Goal: Task Accomplishment & Management: Manage account settings

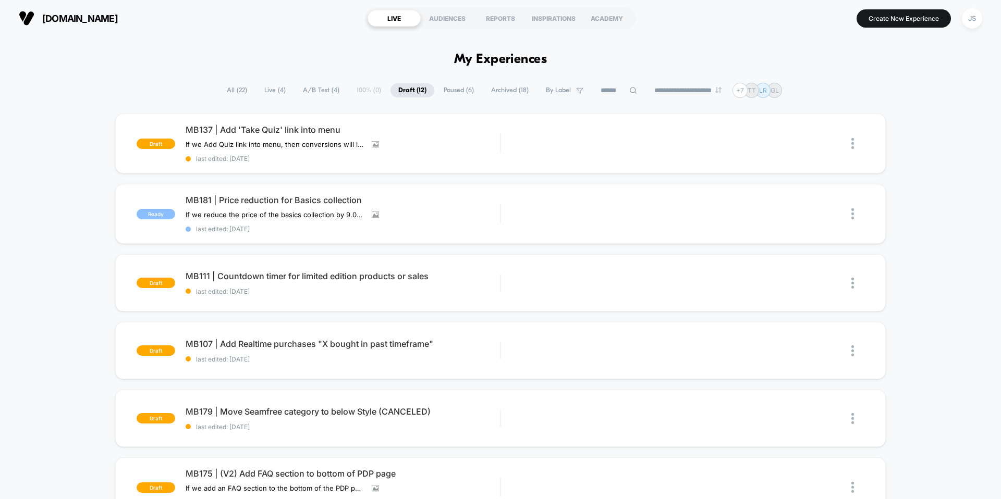
click at [276, 89] on span "Live ( 4 )" at bounding box center [274, 90] width 37 height 14
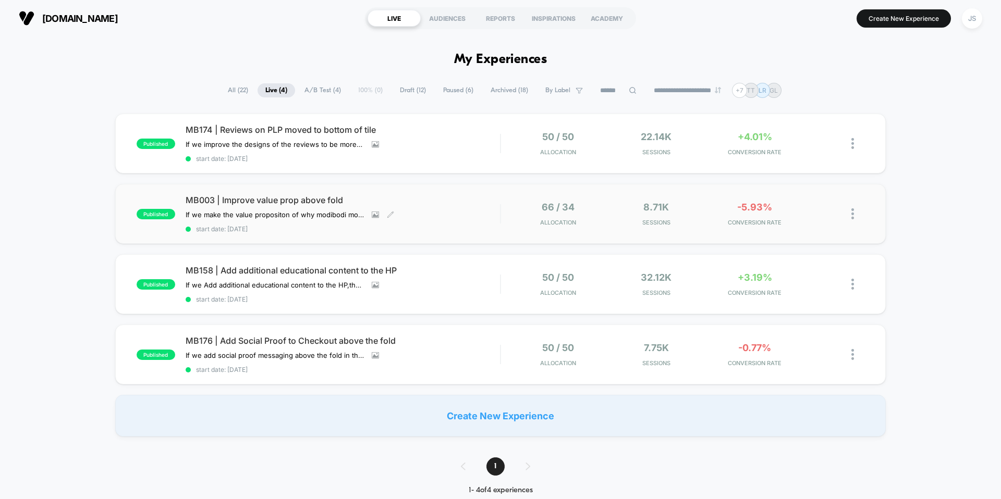
click at [275, 201] on span "MB003 | Improve value prop above fold" at bounding box center [343, 200] width 314 height 10
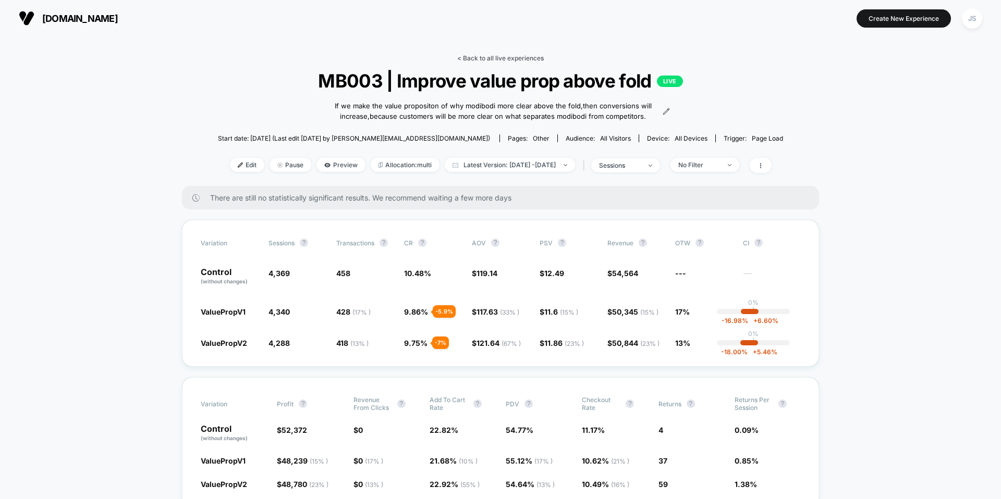
click at [498, 58] on link "< Back to all live experiences" at bounding box center [500, 58] width 87 height 8
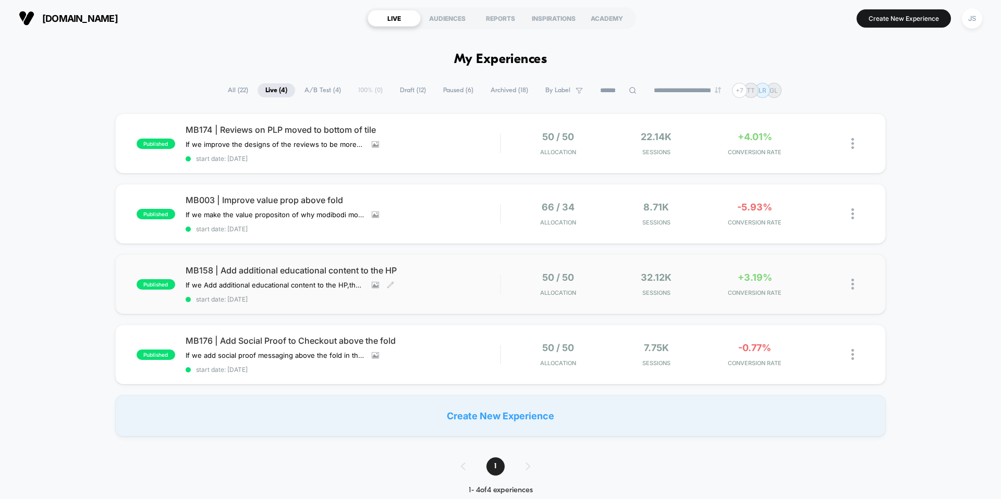
click at [238, 277] on div "MB158 | Add additional educational content to the HP If we Add additional educa…" at bounding box center [343, 284] width 314 height 38
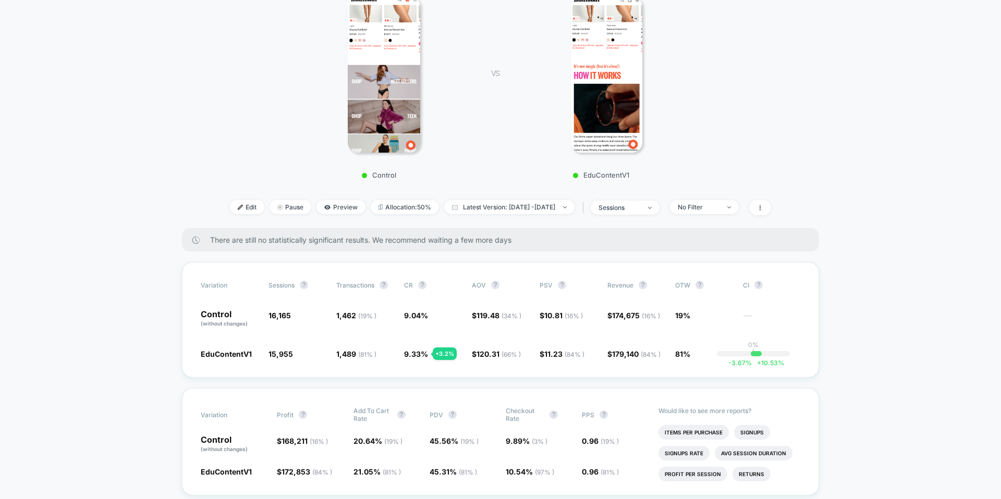
scroll to position [176, 0]
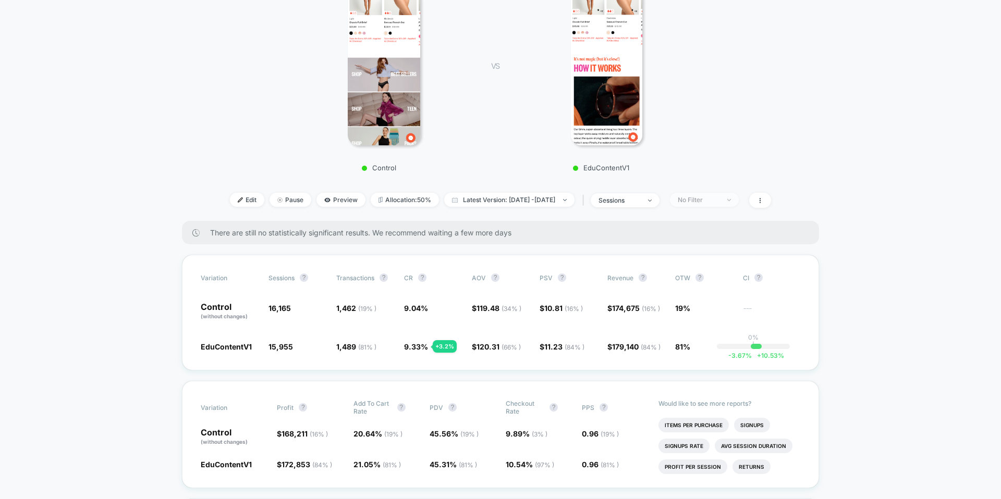
click at [712, 199] on div "No Filter" at bounding box center [698, 200] width 42 height 8
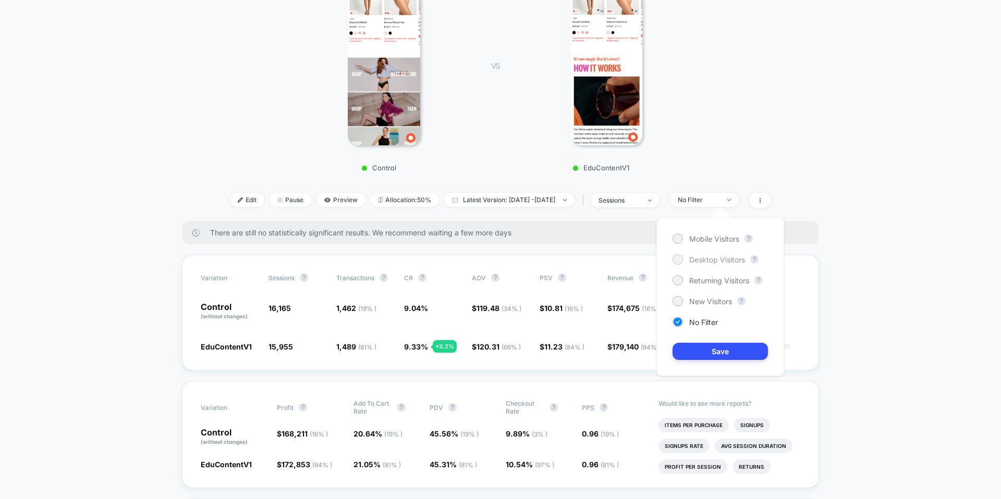
click at [699, 256] on span "Desktop Visitors" at bounding box center [717, 259] width 56 height 9
click at [700, 344] on button "Save" at bounding box center [719, 351] width 95 height 17
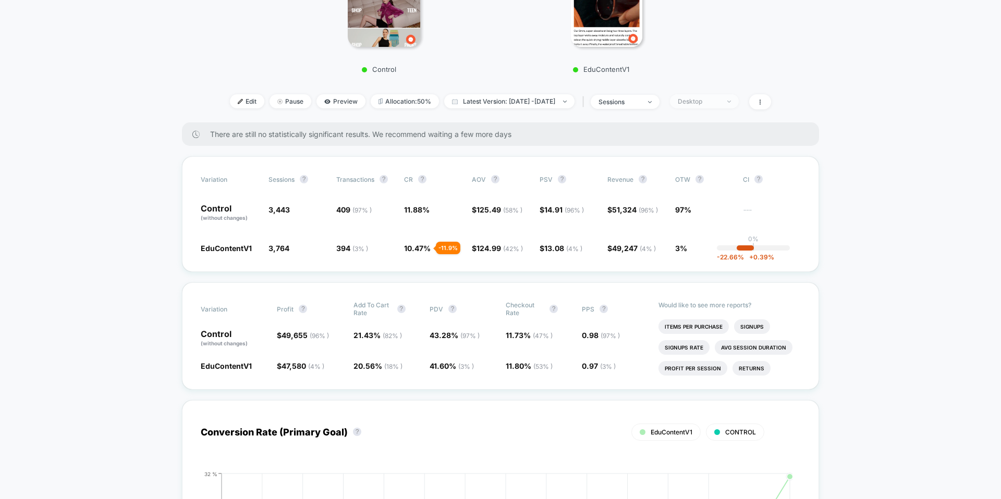
scroll to position [272, 0]
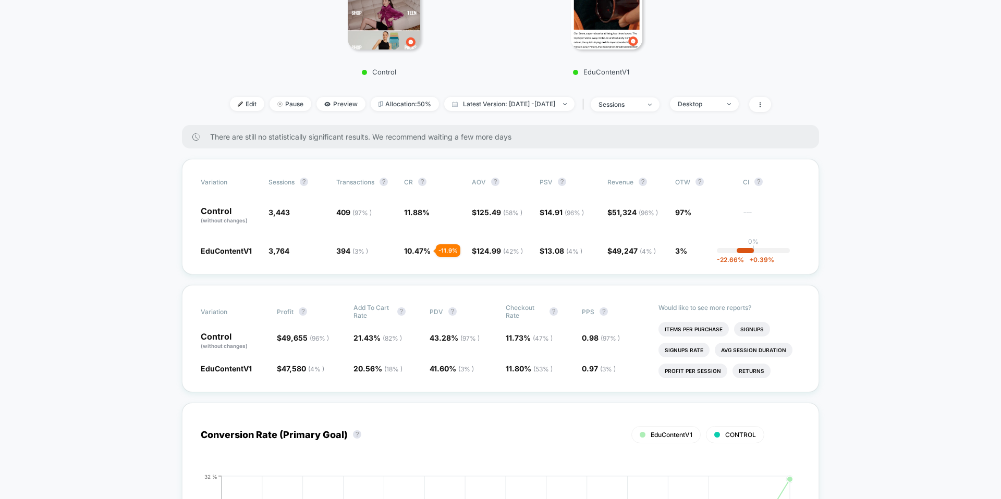
click at [719, 102] on div "Desktop" at bounding box center [698, 104] width 42 height 8
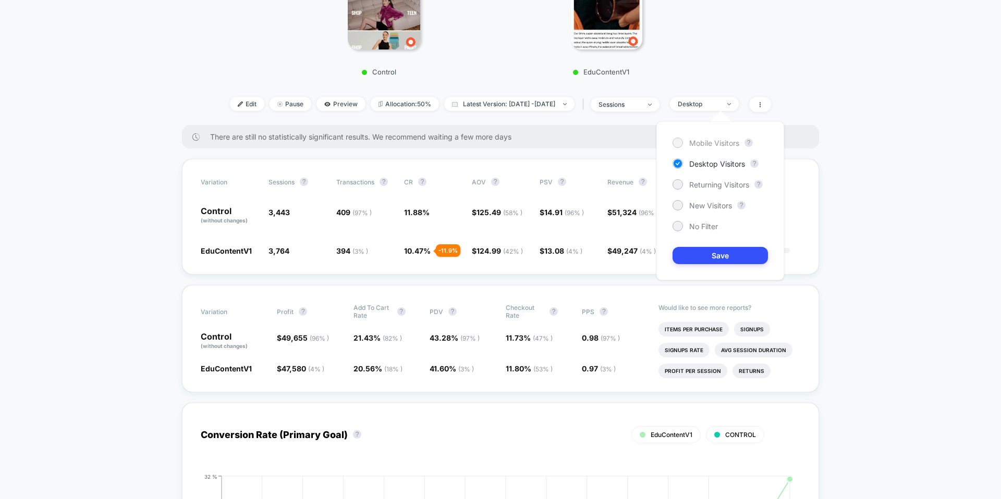
click at [707, 141] on span "Mobile Visitors" at bounding box center [714, 143] width 50 height 9
click at [714, 256] on button "Save" at bounding box center [719, 255] width 95 height 17
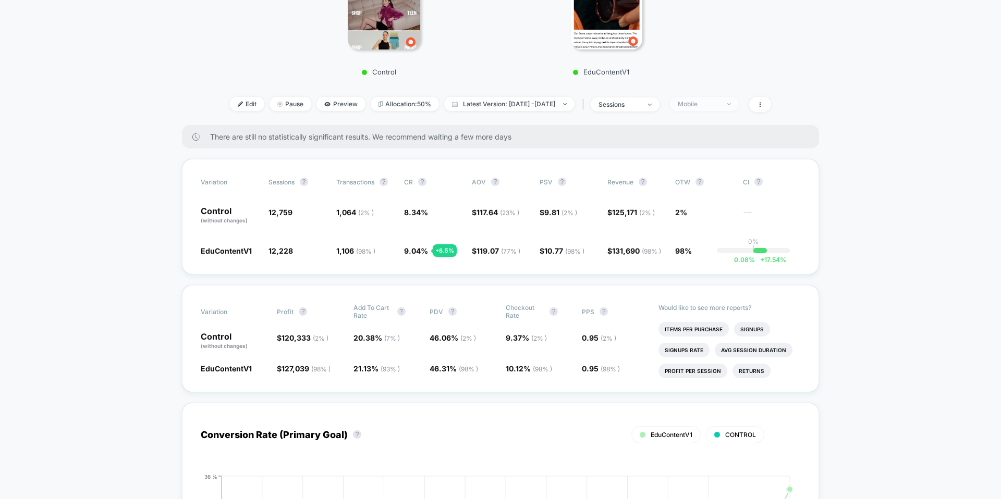
click at [712, 106] on div "Mobile" at bounding box center [698, 104] width 42 height 8
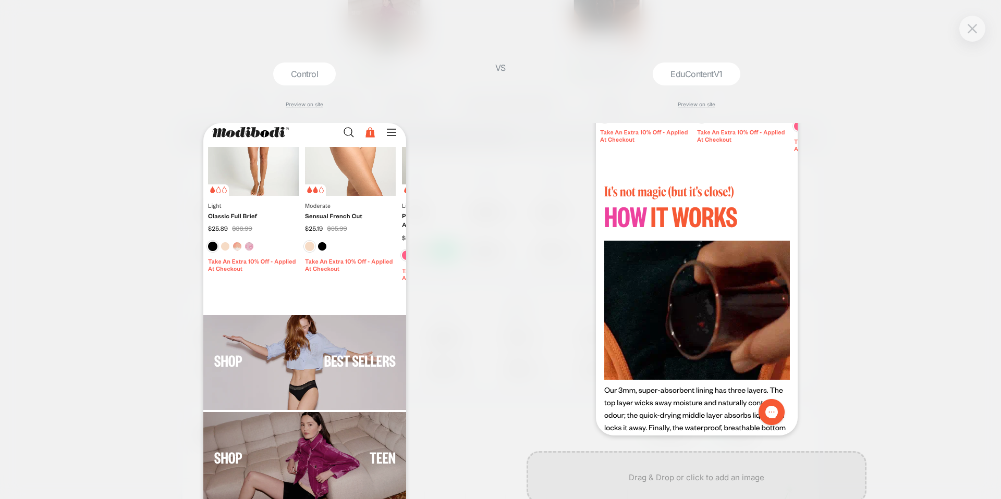
scroll to position [159, 0]
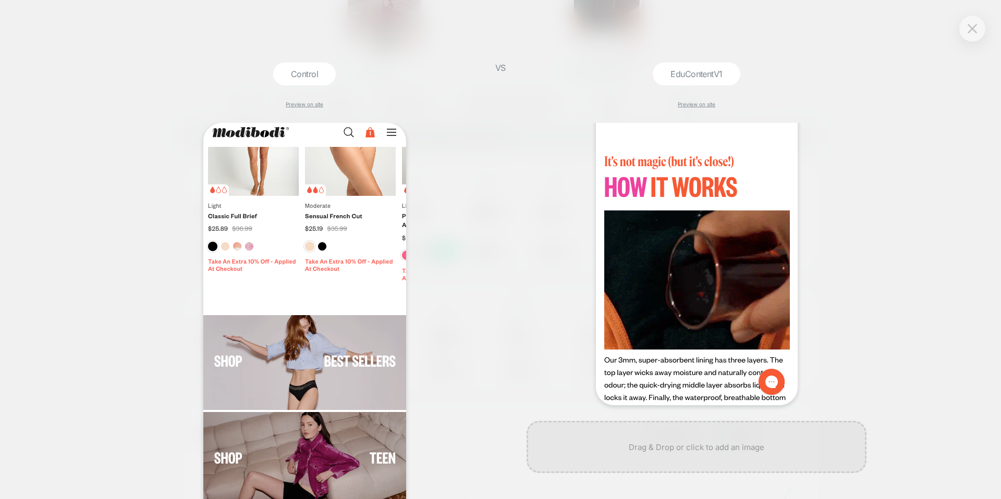
click at [983, 32] on div at bounding box center [972, 29] width 26 height 26
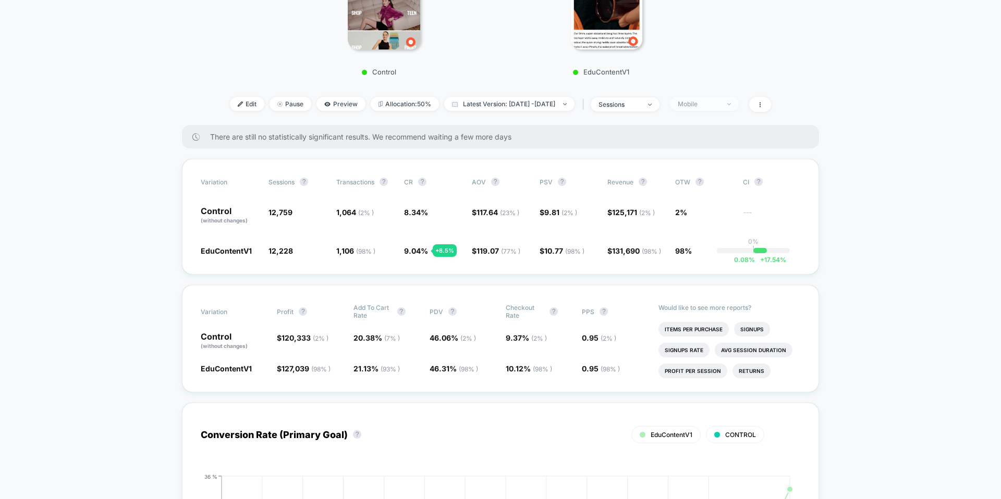
click at [719, 104] on div "Mobile" at bounding box center [698, 104] width 42 height 8
click at [722, 167] on span "Desktop Visitors" at bounding box center [717, 163] width 56 height 9
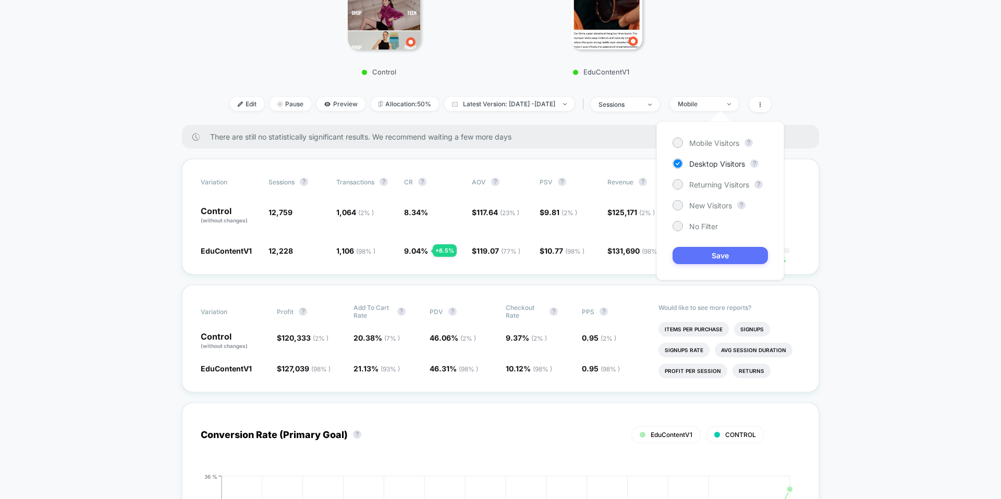
click at [717, 249] on button "Save" at bounding box center [719, 255] width 95 height 17
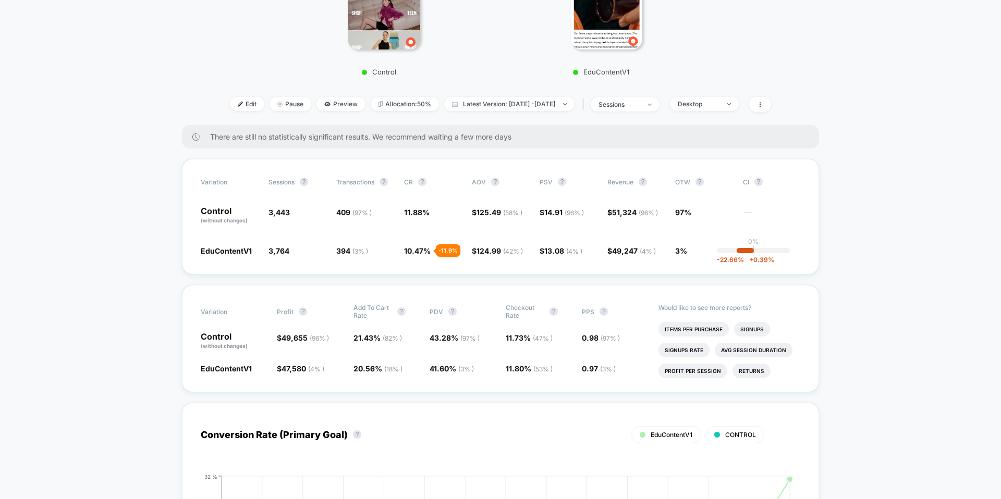
click at [704, 111] on div "Edit Pause Preview Allocation: 50% Latest Version: [DATE] - [DATE] | sessions D…" at bounding box center [500, 104] width 581 height 15
click at [706, 108] on span "Desktop" at bounding box center [704, 104] width 69 height 14
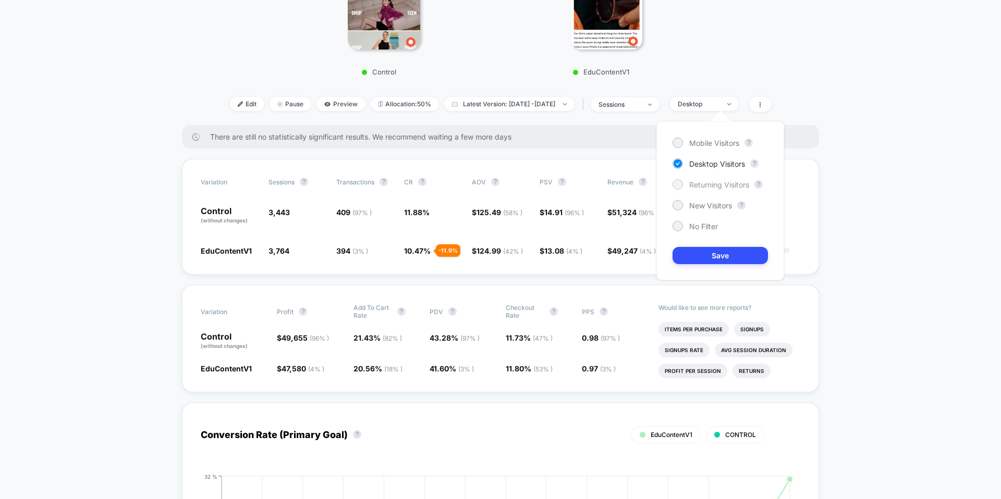
click at [700, 187] on span "Returning Visitors" at bounding box center [719, 184] width 60 height 9
click at [698, 261] on button "Save" at bounding box center [719, 255] width 95 height 17
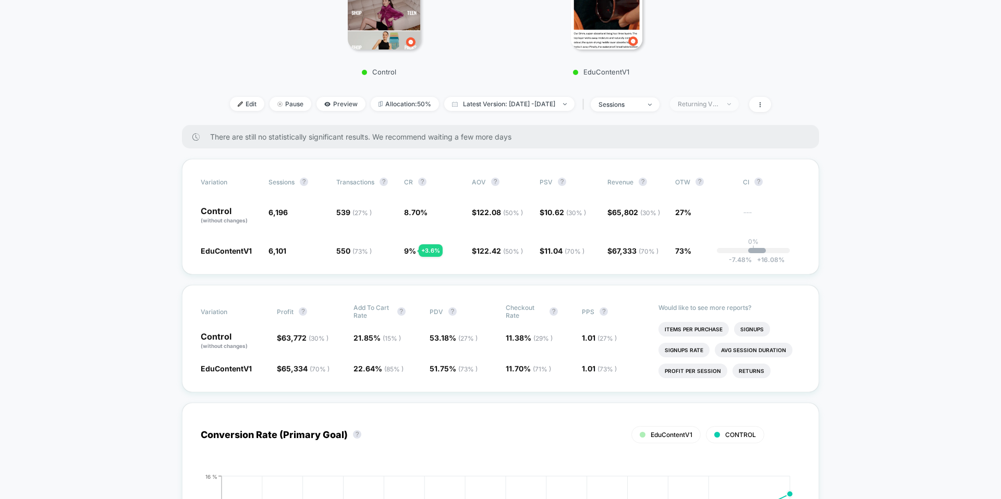
click at [712, 110] on span "Returning Visitors" at bounding box center [704, 104] width 69 height 14
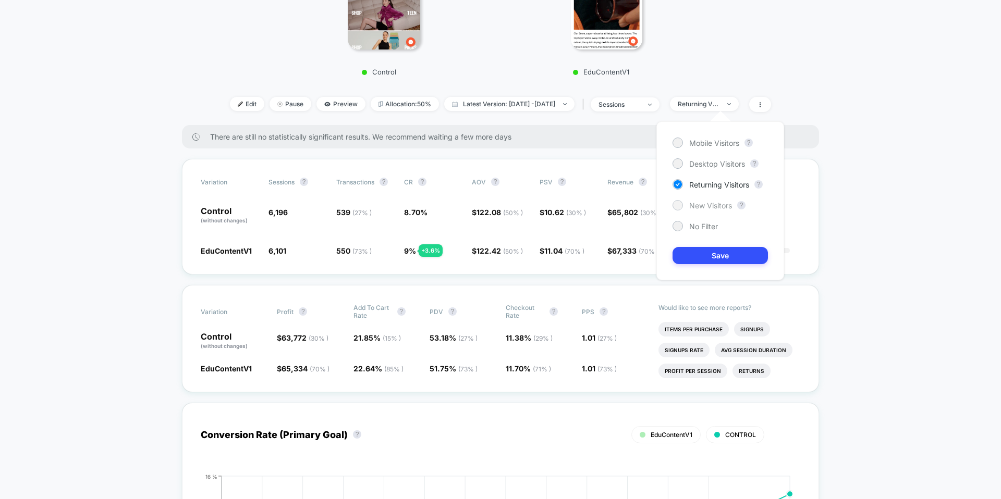
click at [708, 203] on span "New Visitors" at bounding box center [710, 205] width 43 height 9
click at [709, 253] on button "Save" at bounding box center [719, 255] width 95 height 17
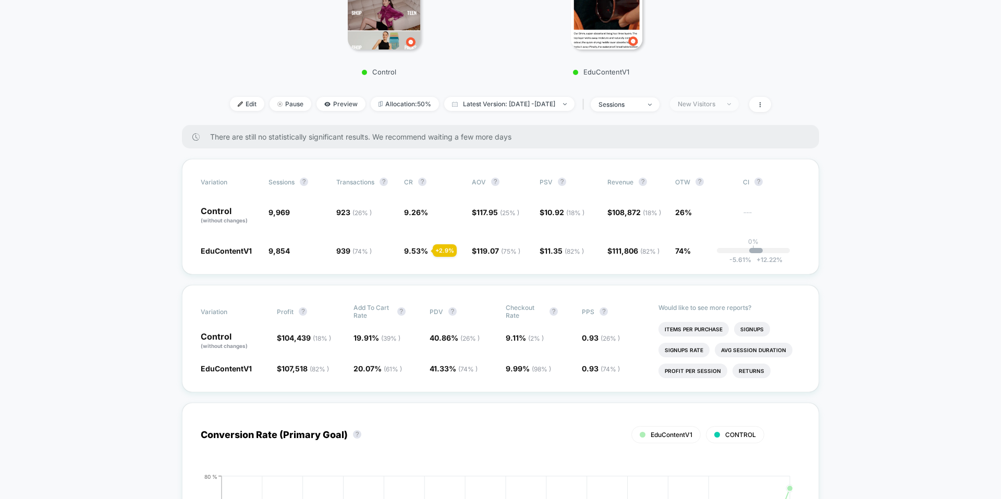
click at [706, 110] on div "Edit Pause Preview Allocation: 50% Latest Version: [DATE] - [DATE] | sessions N…" at bounding box center [500, 104] width 581 height 15
click at [708, 106] on div "New Visitors" at bounding box center [698, 104] width 42 height 8
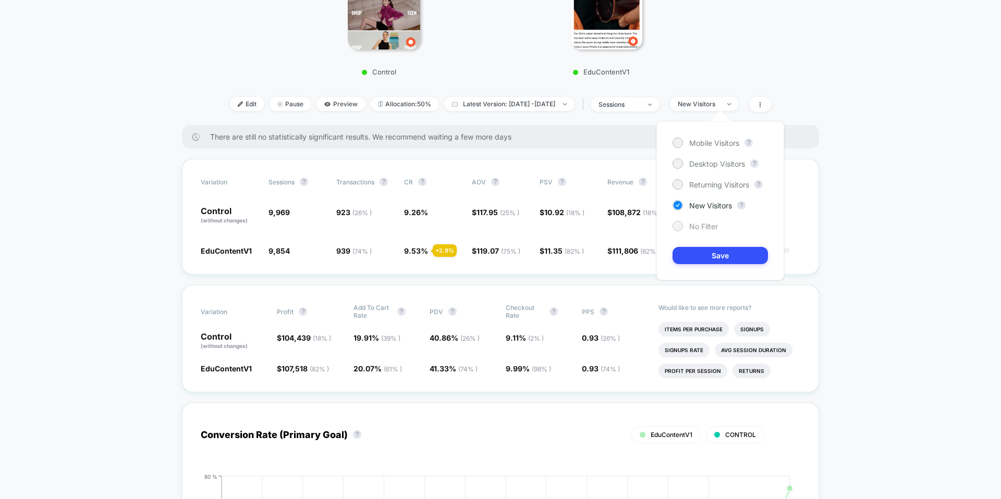
click at [699, 227] on span "No Filter" at bounding box center [703, 226] width 29 height 9
click at [703, 251] on button "Save" at bounding box center [719, 255] width 95 height 17
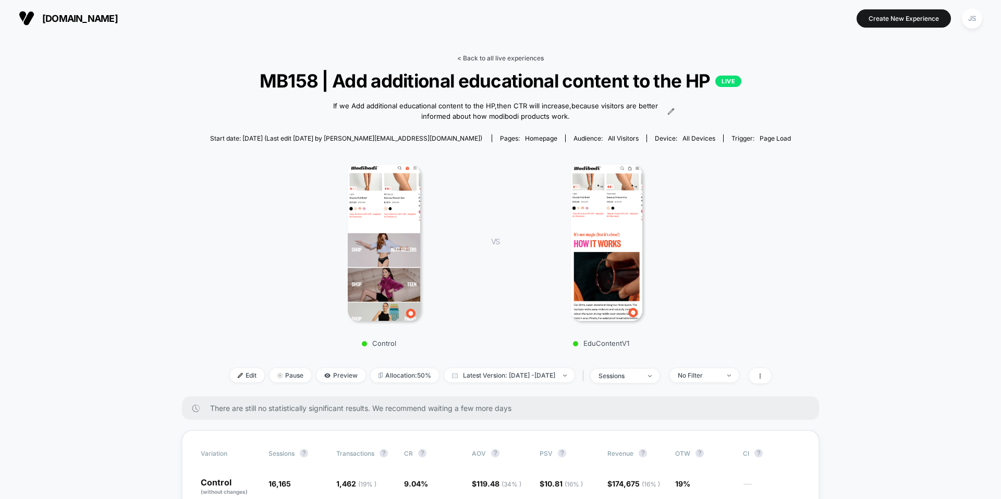
click at [526, 59] on link "< Back to all live experiences" at bounding box center [500, 58] width 87 height 8
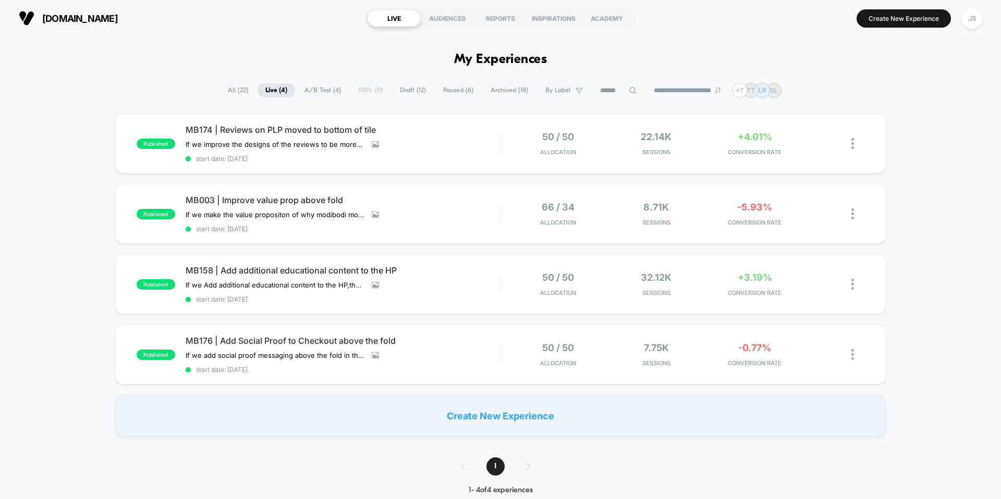
click at [407, 90] on span "Draft ( 12 )" at bounding box center [413, 90] width 42 height 14
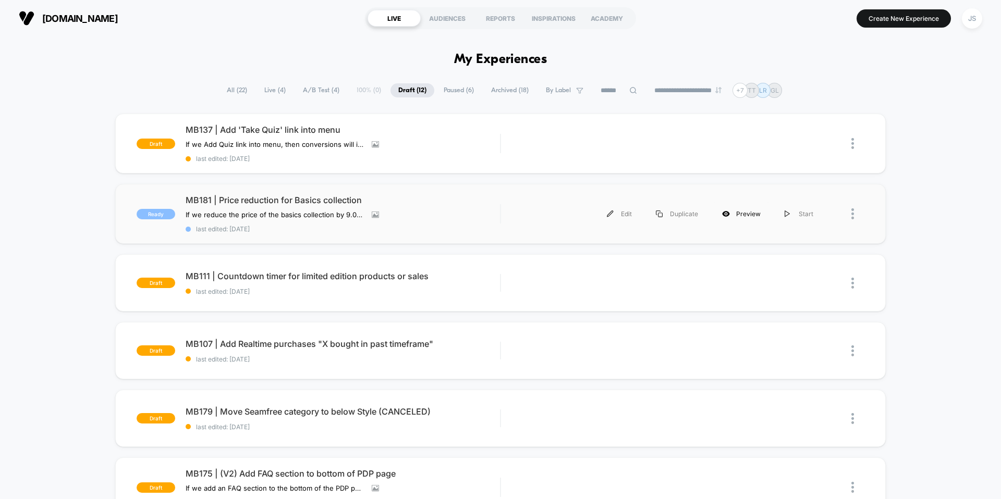
click at [738, 213] on div "Preview" at bounding box center [741, 213] width 63 height 23
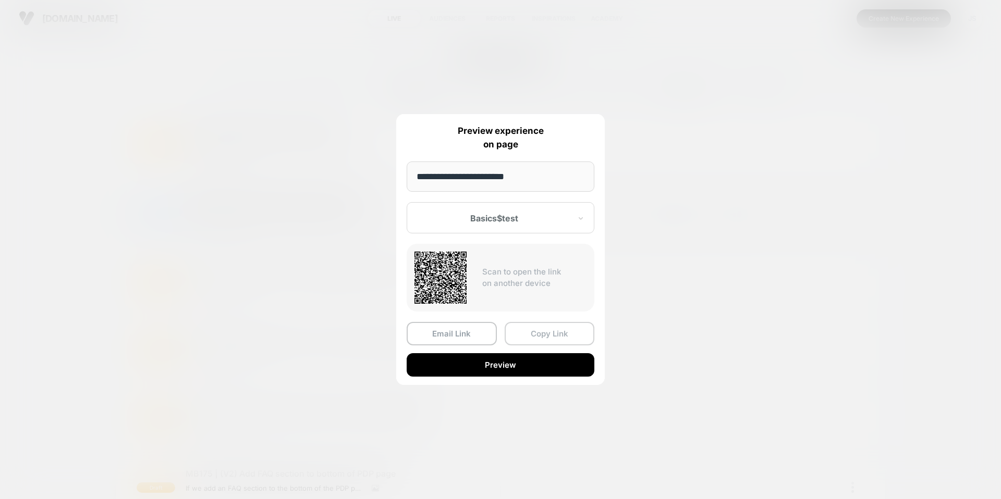
click at [536, 329] on button "Copy Link" at bounding box center [549, 333] width 90 height 23
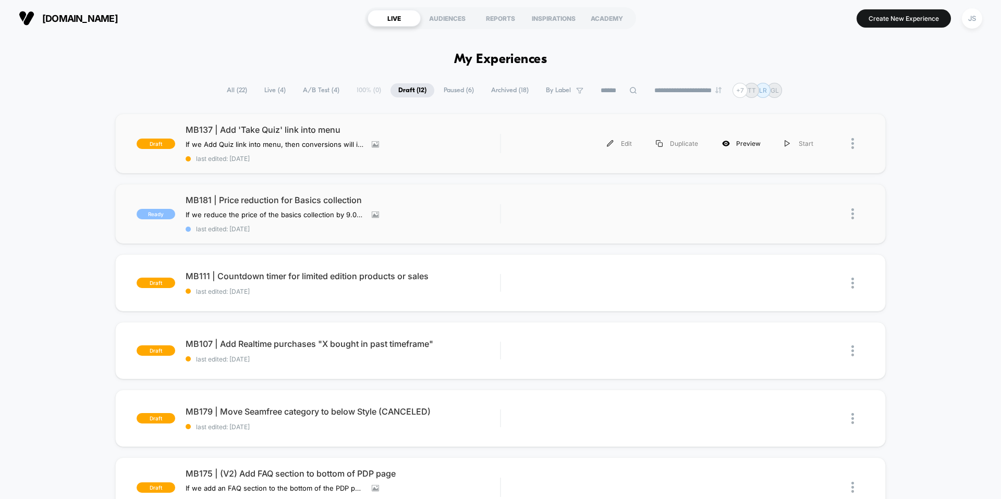
click at [744, 143] on div "Preview" at bounding box center [741, 143] width 63 height 23
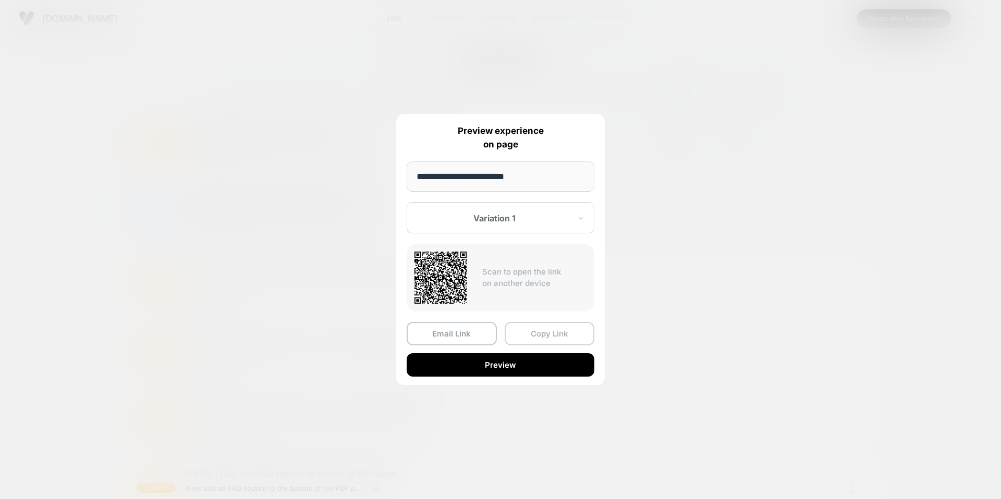
click at [532, 339] on button "Copy Link" at bounding box center [549, 333] width 90 height 23
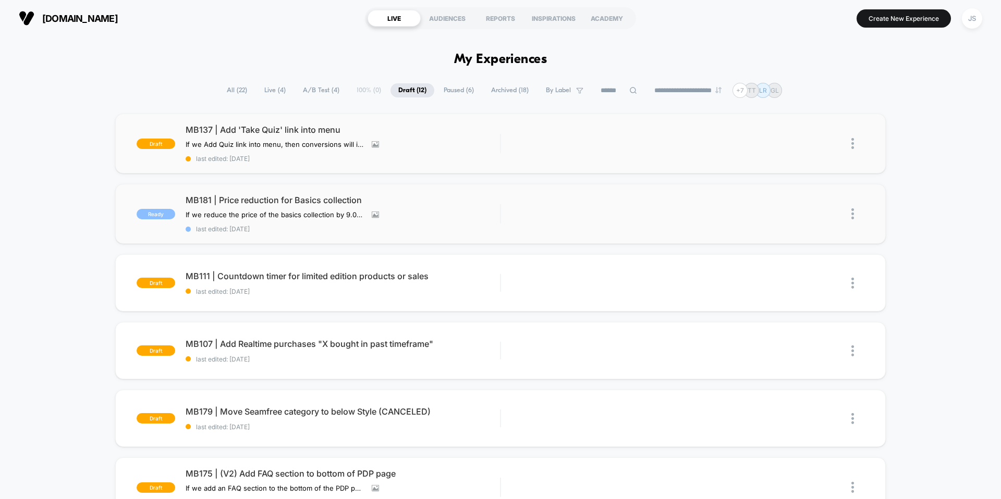
click at [460, 85] on span "Paused ( 6 )" at bounding box center [459, 90] width 46 height 14
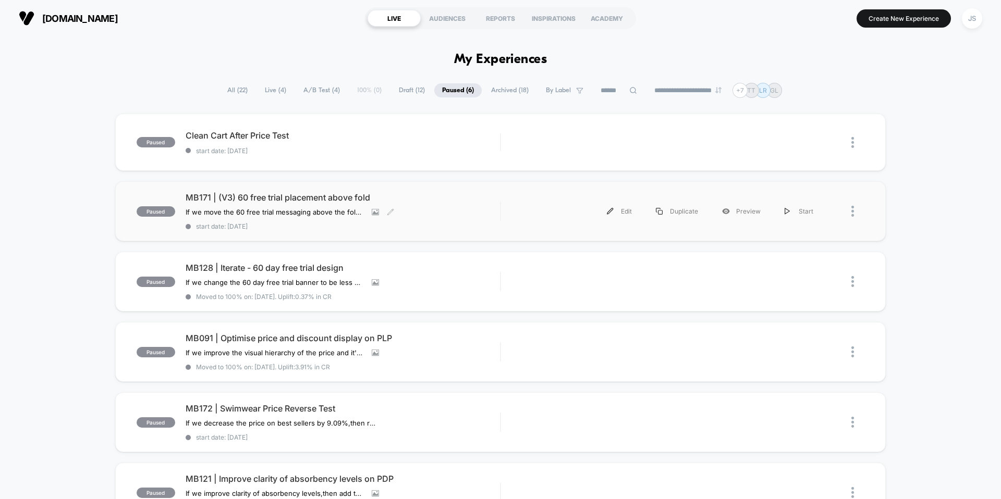
click at [272, 201] on span "MB171 | (V3) 60 free trial placement above fold" at bounding box center [343, 197] width 314 height 10
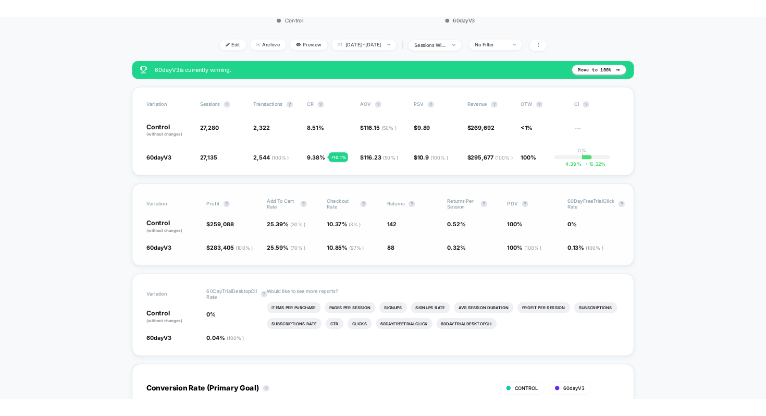
scroll to position [324, 0]
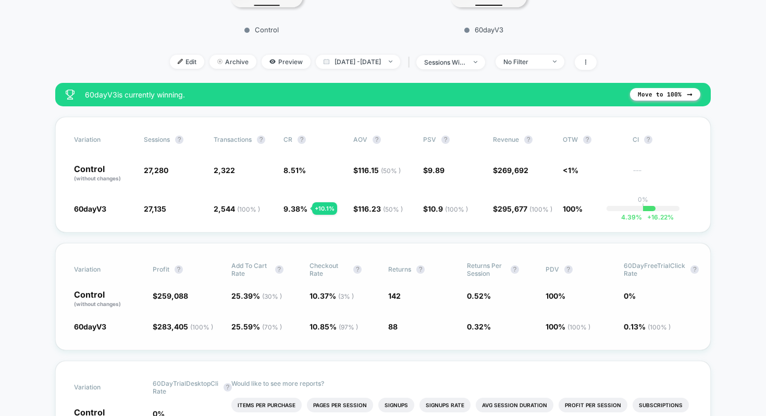
click at [419, 321] on span "88 - 37.7 %" at bounding box center [422, 326] width 68 height 10
click at [389, 322] on span "88" at bounding box center [392, 326] width 9 height 9
click at [545, 63] on div "No Filter" at bounding box center [524, 62] width 42 height 8
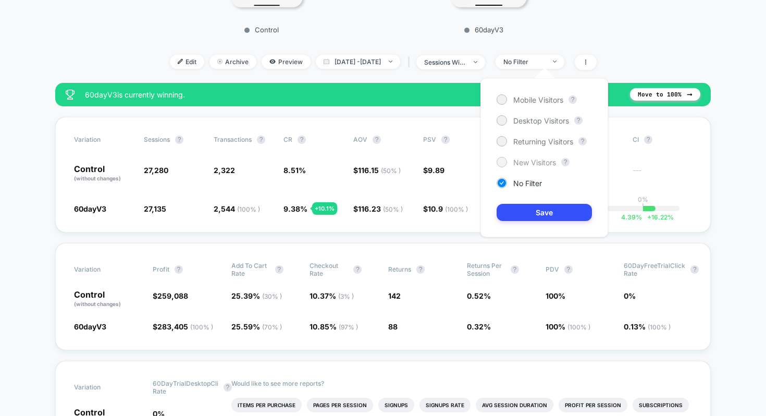
click at [546, 161] on span "New Visitors" at bounding box center [534, 162] width 43 height 9
click at [543, 217] on button "Save" at bounding box center [544, 212] width 95 height 17
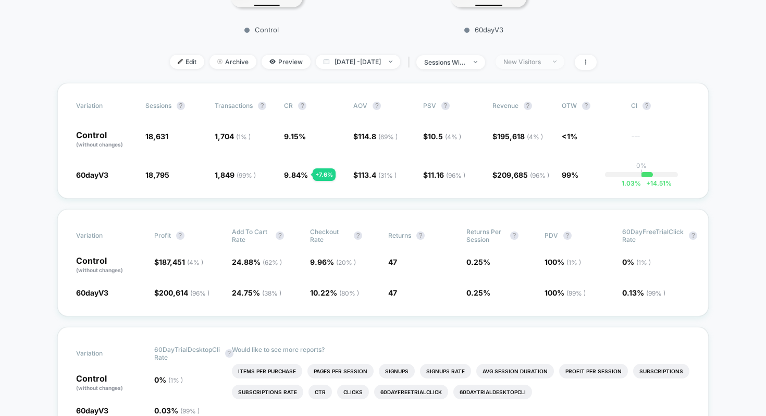
click at [559, 67] on span "New Visitors" at bounding box center [530, 62] width 69 height 14
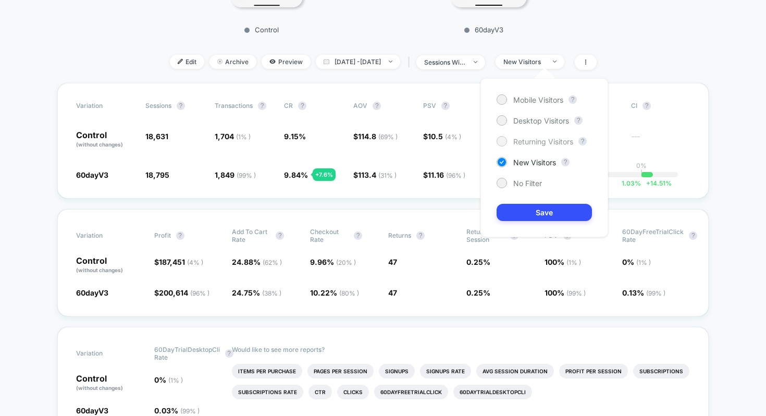
click at [544, 142] on span "Returning Visitors" at bounding box center [543, 141] width 60 height 9
click at [552, 212] on button "Save" at bounding box center [544, 212] width 95 height 17
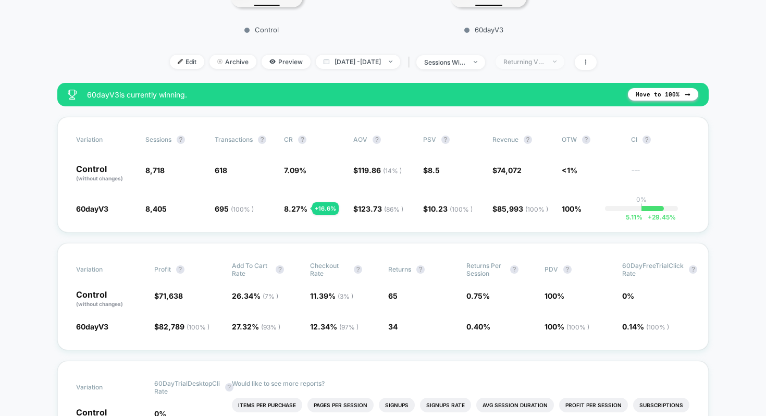
click at [555, 56] on span "Returning Visitors" at bounding box center [530, 62] width 69 height 14
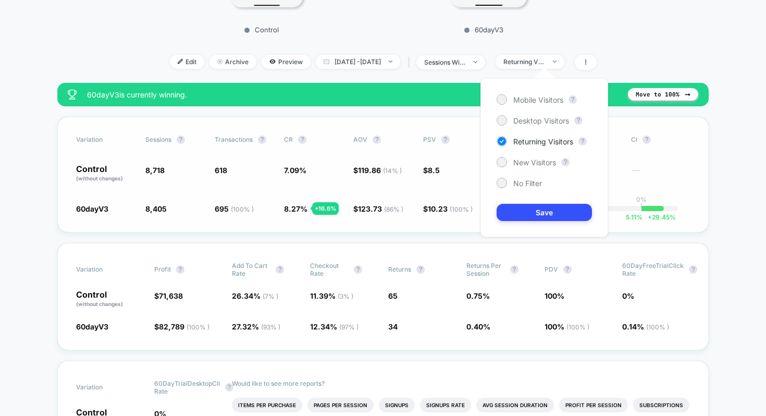
click at [679, 188] on div "Variation Sessions ? Transactions ? CR ? AOV ? PSV ? Revenue ? OTW ? CI ? Contr…" at bounding box center [382, 175] width 651 height 116
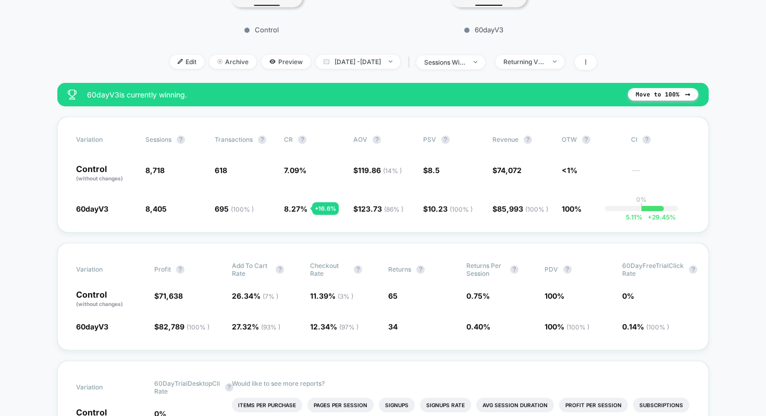
click at [545, 63] on div "Returning Visitors" at bounding box center [524, 62] width 42 height 8
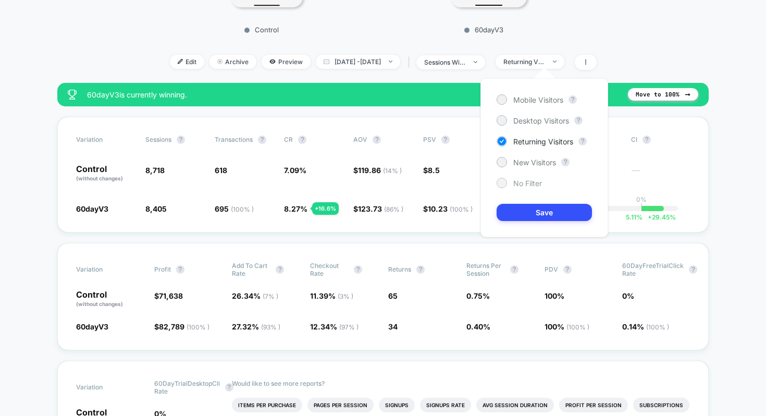
click at [533, 178] on div "No Filter" at bounding box center [519, 183] width 45 height 10
click at [535, 213] on button "Save" at bounding box center [544, 212] width 95 height 17
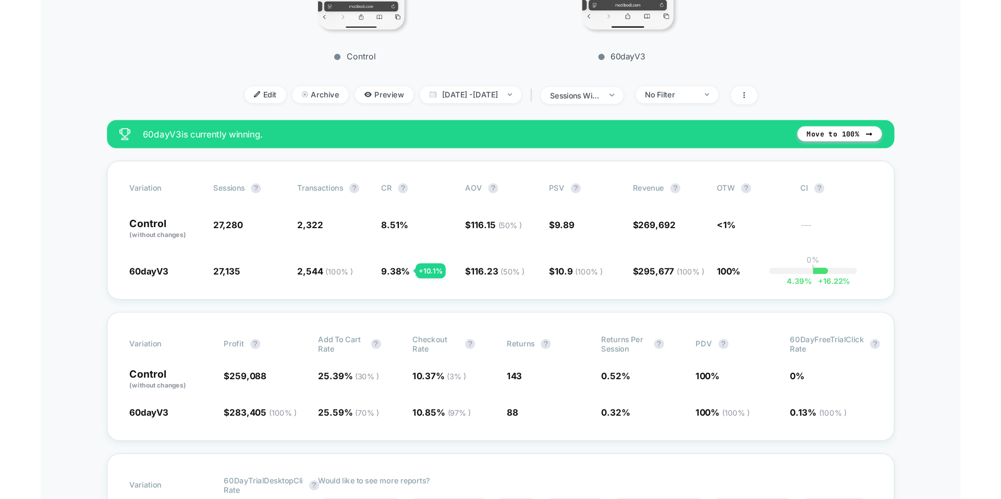
scroll to position [313, 0]
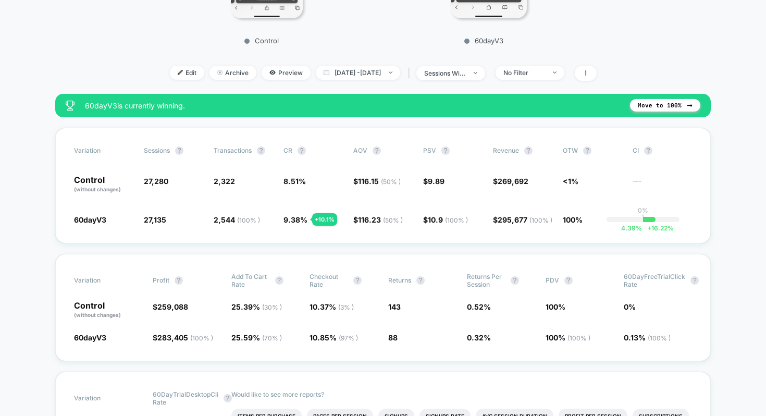
click at [620, 66] on div "Edit Archive Preview [DATE] - [DATE] | sessions with impression No Filter" at bounding box center [383, 73] width 587 height 15
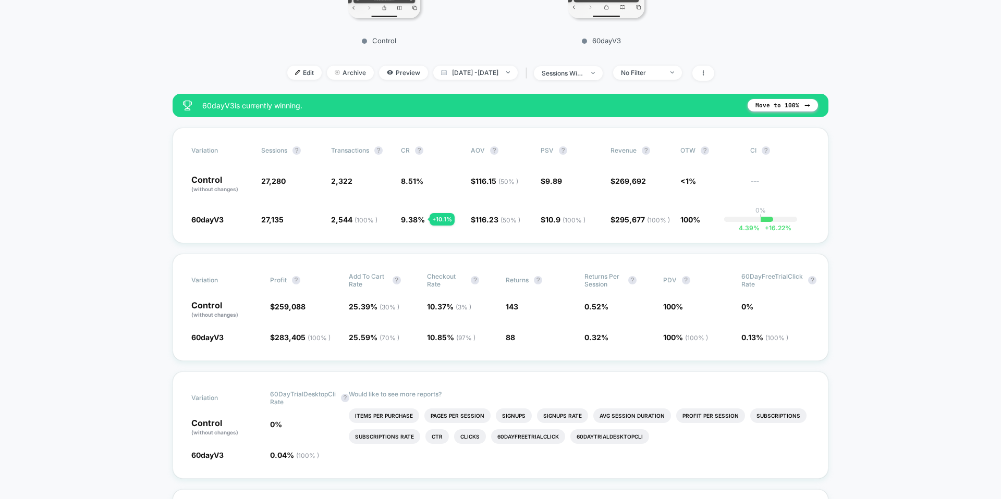
scroll to position [0, 0]
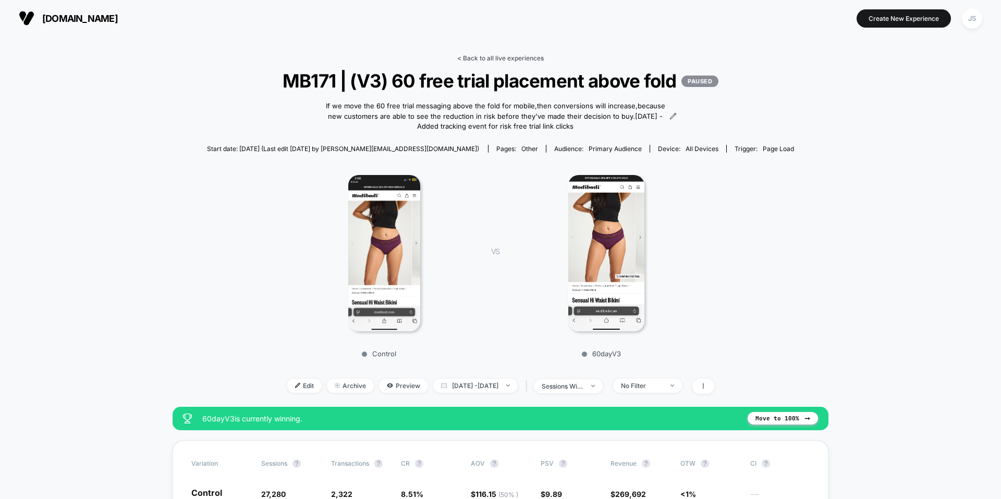
click at [468, 59] on link "< Back to all live experiences" at bounding box center [500, 58] width 87 height 8
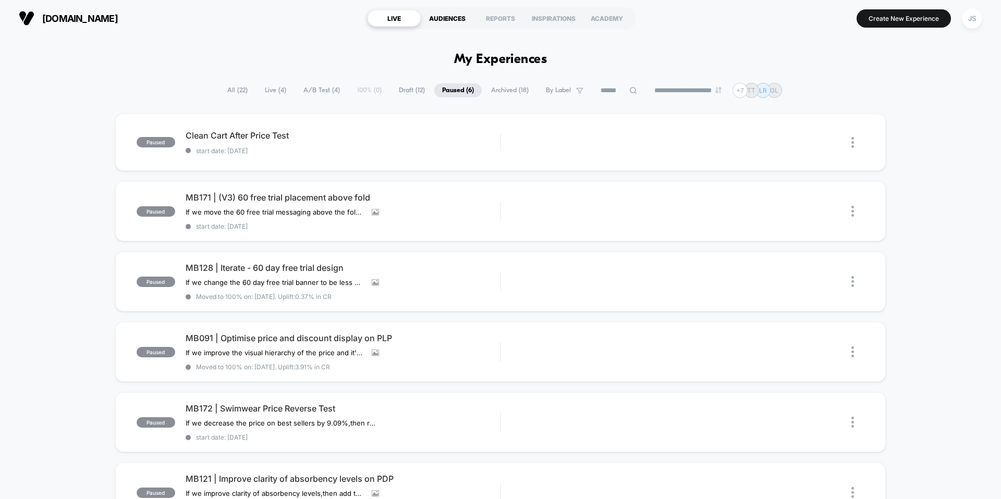
click at [445, 23] on div "AUDIENCES" at bounding box center [447, 18] width 53 height 17
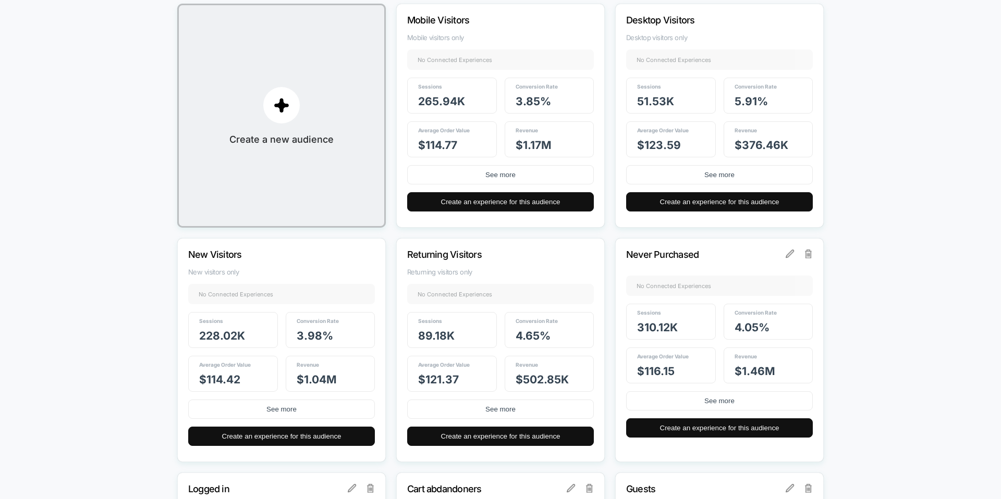
scroll to position [214, 0]
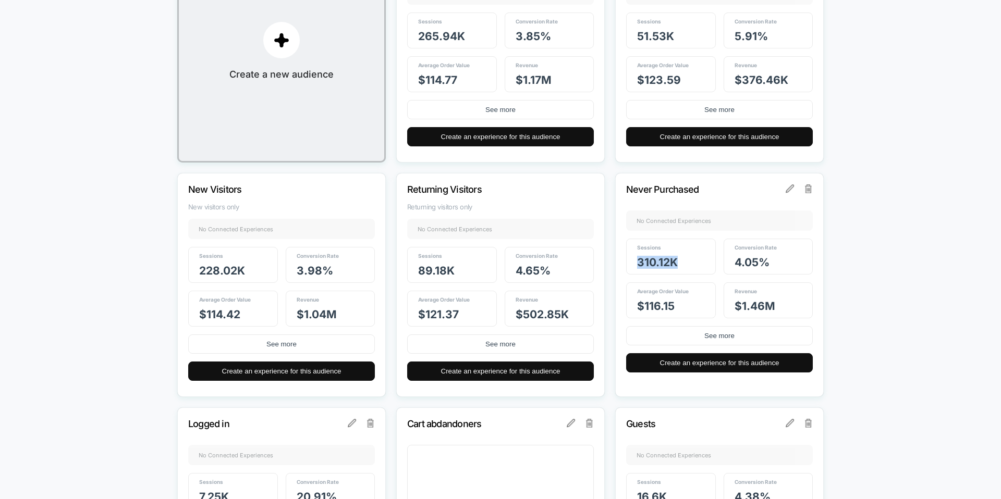
drag, startPoint x: 674, startPoint y: 265, endPoint x: 633, endPoint y: 264, distance: 41.2
click at [633, 264] on div "Sessions 310.12k" at bounding box center [671, 257] width 90 height 36
click at [57, 97] on div "Primary Audiences Create and manage primary audiences, view their data, and sea…" at bounding box center [500, 352] width 1001 height 1059
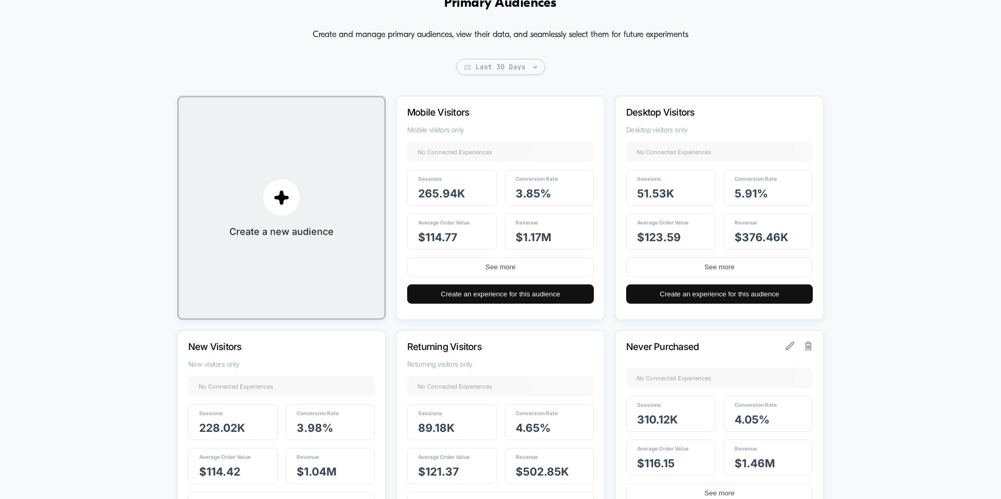
scroll to position [58, 0]
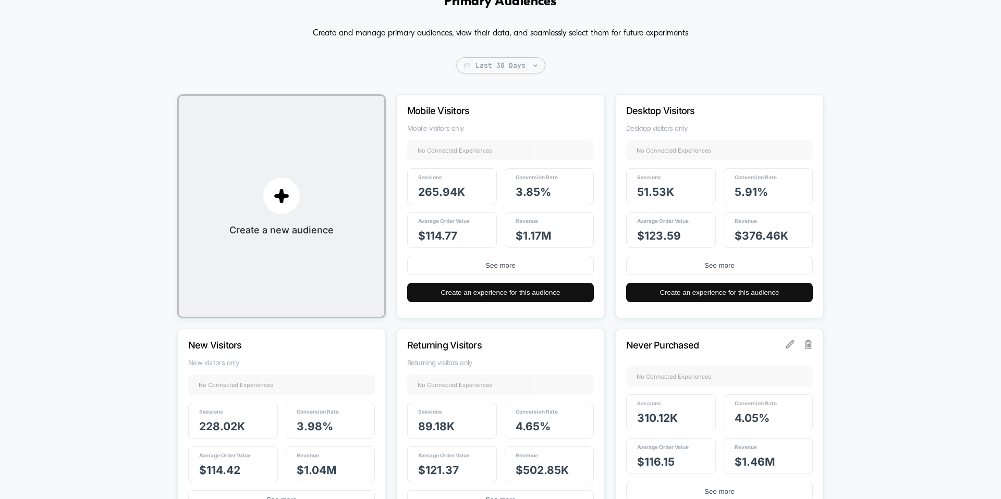
click at [635, 362] on div "Never Purchased No Connected Experiences + Sessions 310.12k Conversion Rate 4.0…" at bounding box center [719, 441] width 208 height 224
click at [656, 408] on div "Sessions 310.12k" at bounding box center [671, 412] width 90 height 36
click at [663, 343] on p "Never Purchased" at bounding box center [705, 345] width 158 height 11
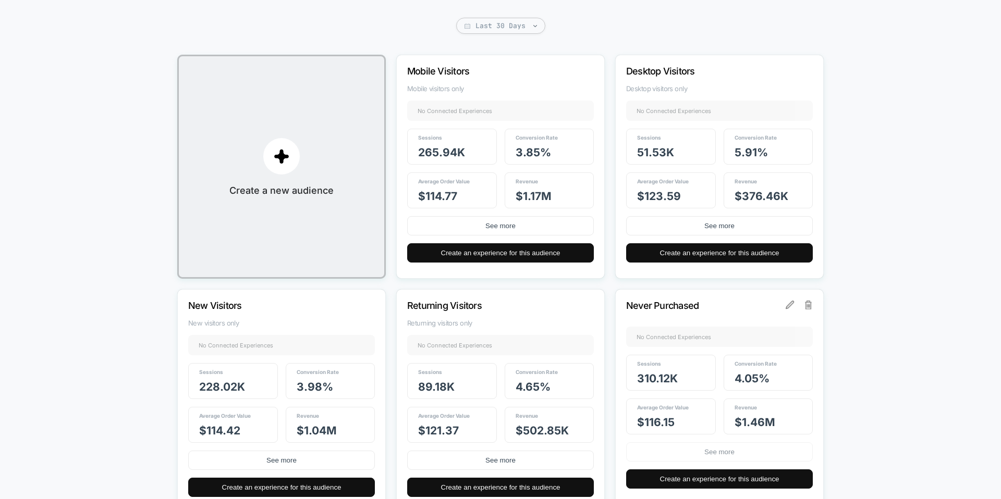
scroll to position [103, 0]
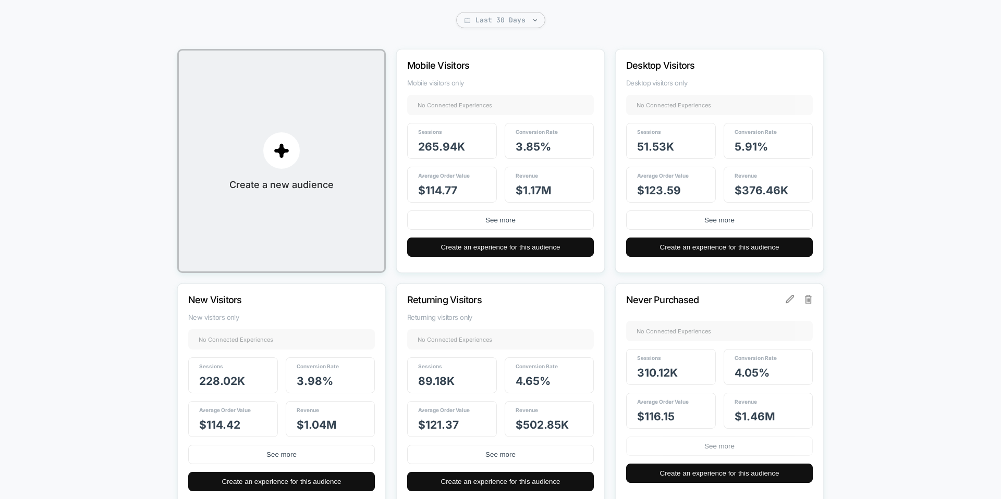
click at [708, 449] on button "See more" at bounding box center [719, 446] width 187 height 19
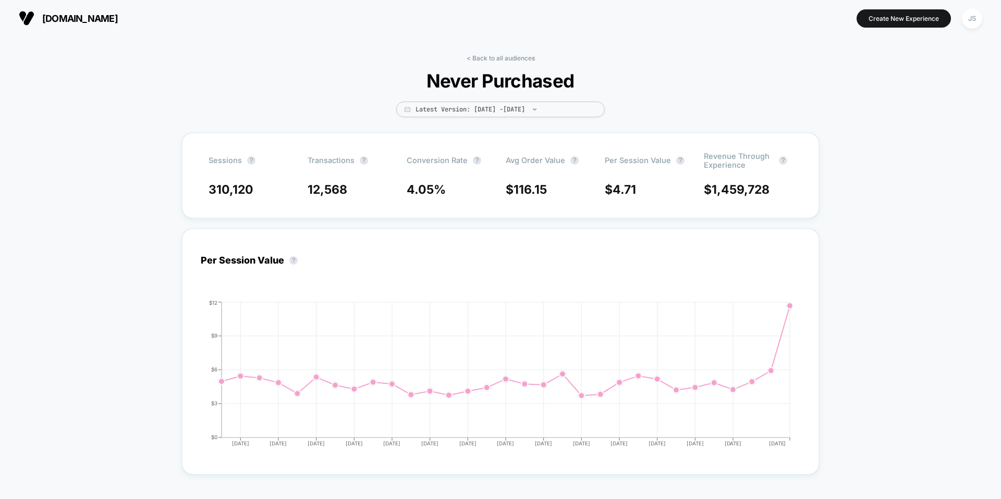
click at [428, 119] on div "< Back to all audiences Never Purchased Latest Version: [DATE] - [DATE]" at bounding box center [500, 93] width 208 height 79
click at [434, 114] on span "Latest Version: [DATE] - [DATE]" at bounding box center [500, 110] width 208 height 16
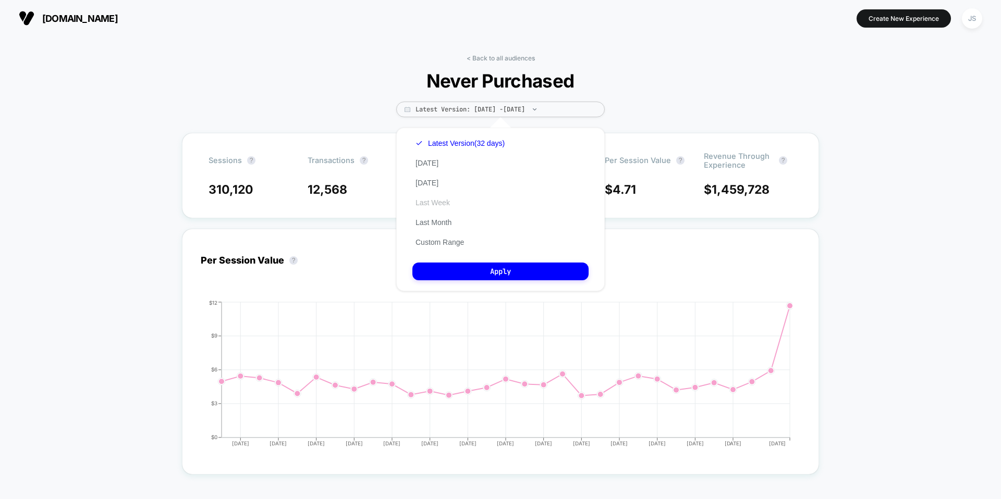
click at [437, 203] on button "Last Week" at bounding box center [432, 202] width 41 height 9
click at [437, 261] on div "Latest Version (32 days) [DATE] [DATE] Last Week Last Month Custom Range Apply" at bounding box center [500, 210] width 208 height 164
click at [441, 266] on button "Apply" at bounding box center [500, 272] width 176 height 18
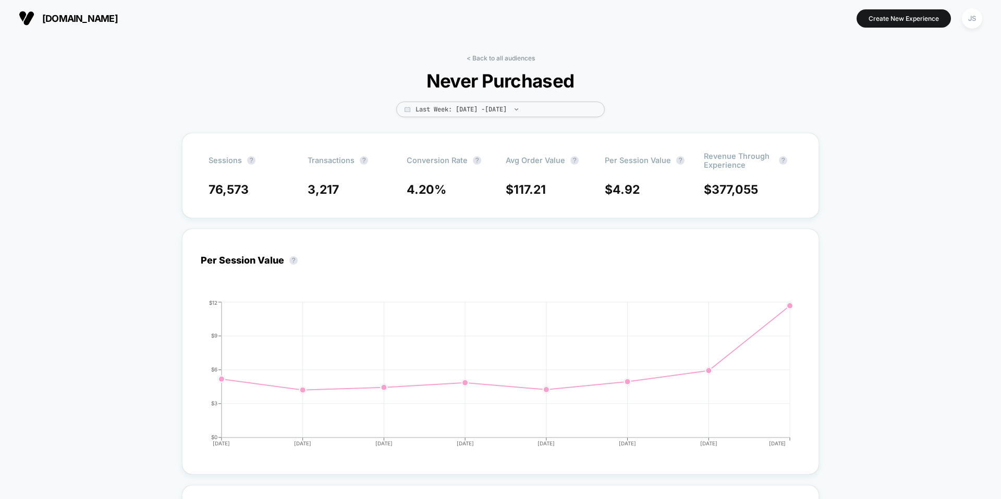
click at [476, 101] on div "< Back to all audiences Never Purchased Last Week: [DATE] - [DATE]" at bounding box center [500, 93] width 208 height 79
click at [478, 111] on span "Last Week: [DATE] - [DATE]" at bounding box center [500, 110] width 208 height 16
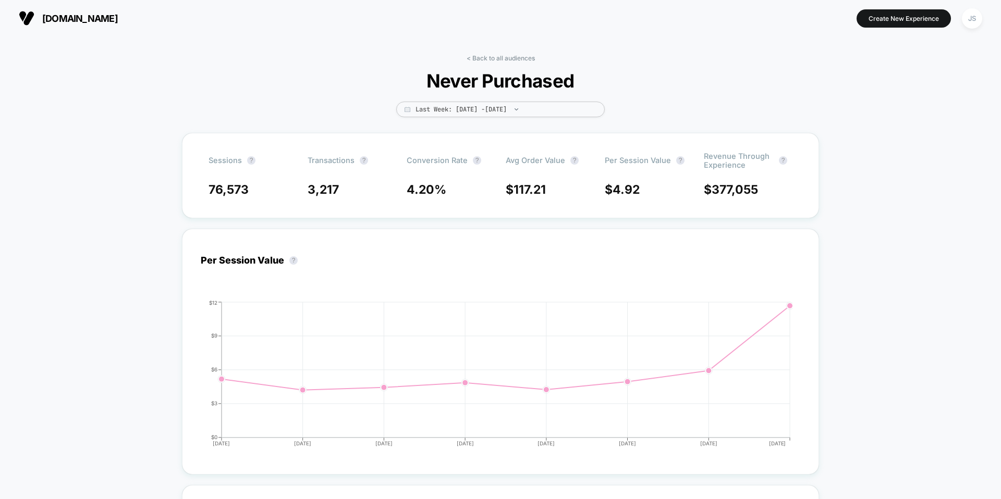
click at [501, 110] on span "Last Week: [DATE] - [DATE]" at bounding box center [500, 110] width 208 height 16
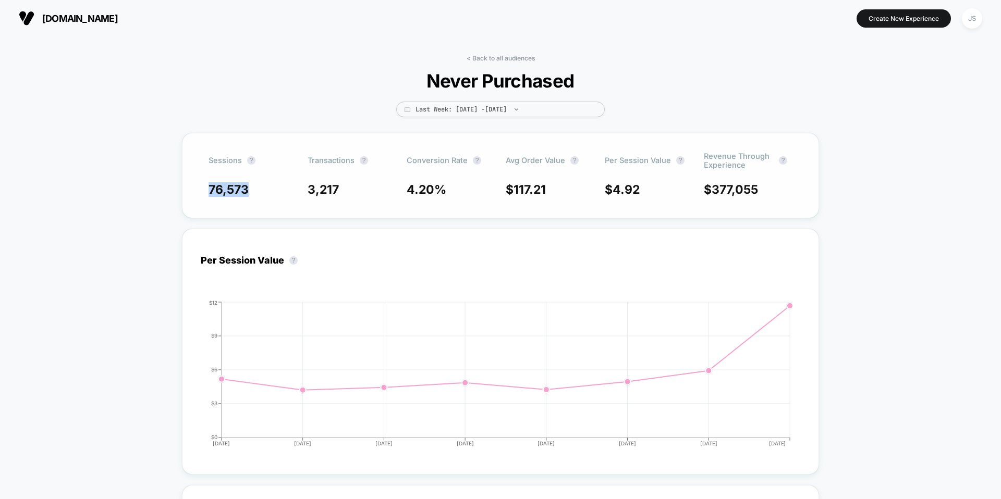
drag, startPoint x: 245, startPoint y: 193, endPoint x: 204, endPoint y: 194, distance: 41.7
click at [204, 194] on div "Sessions ? Transactions ? Conversion Rate ? Avg Order Value ? Per Session Value…" at bounding box center [500, 175] width 637 height 85
click at [500, 56] on link "< Back to all audiences" at bounding box center [500, 58] width 68 height 8
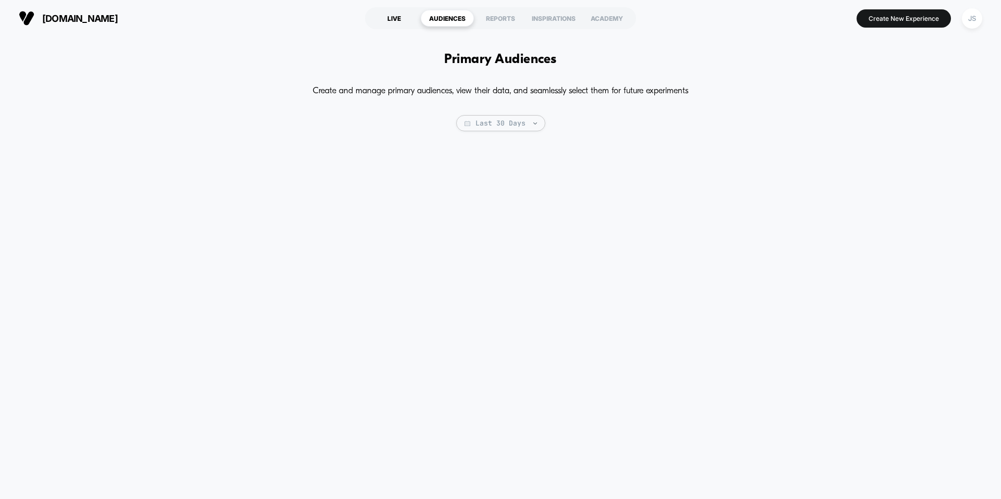
click at [399, 20] on div "LIVE" at bounding box center [393, 18] width 53 height 17
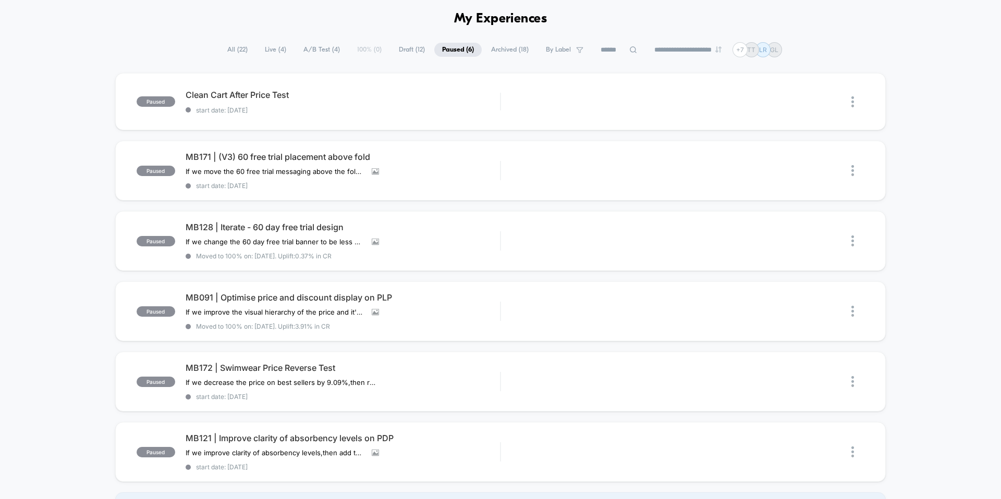
scroll to position [38, 0]
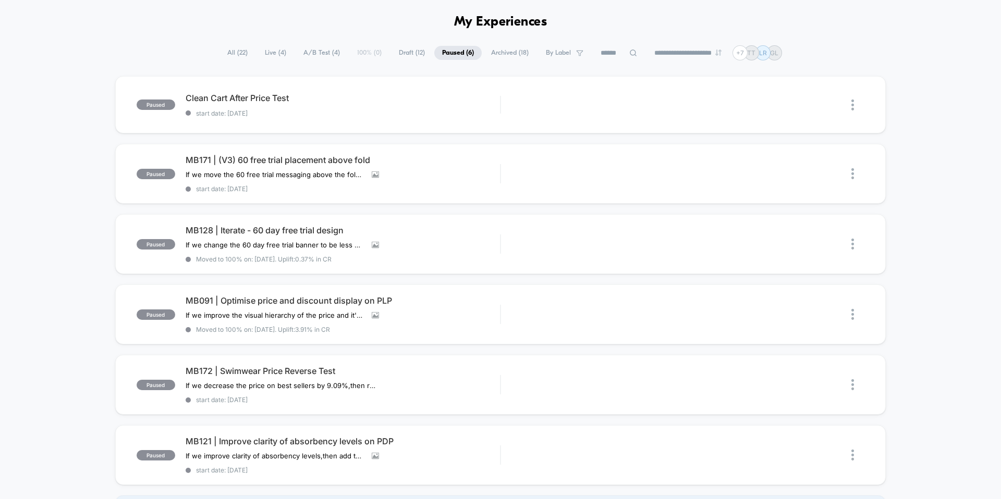
click at [68, 226] on div "paused Clean Cart After Price Test start date: [DATE] Edit Duplicate Preview St…" at bounding box center [500, 306] width 1001 height 461
click at [198, 53] on div "**********" at bounding box center [500, 52] width 1001 height 15
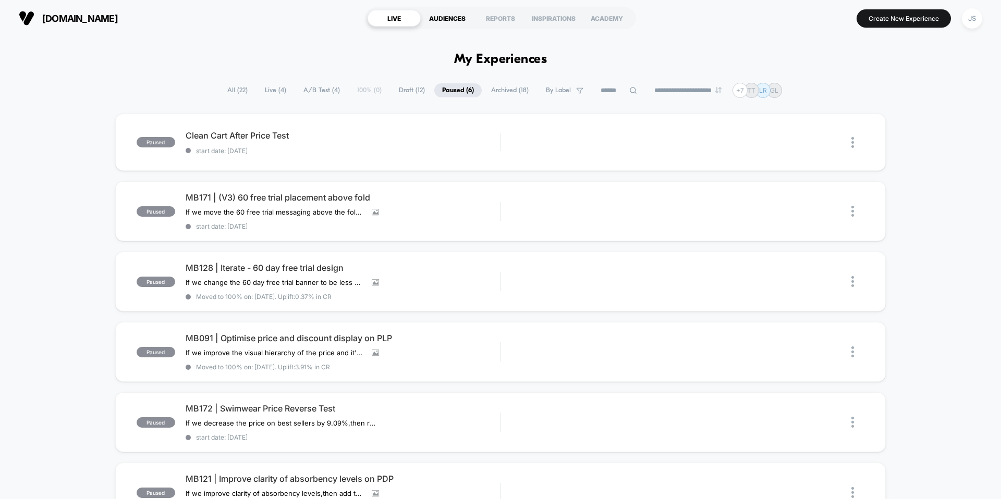
click at [464, 20] on div "AUDIENCES" at bounding box center [447, 18] width 53 height 17
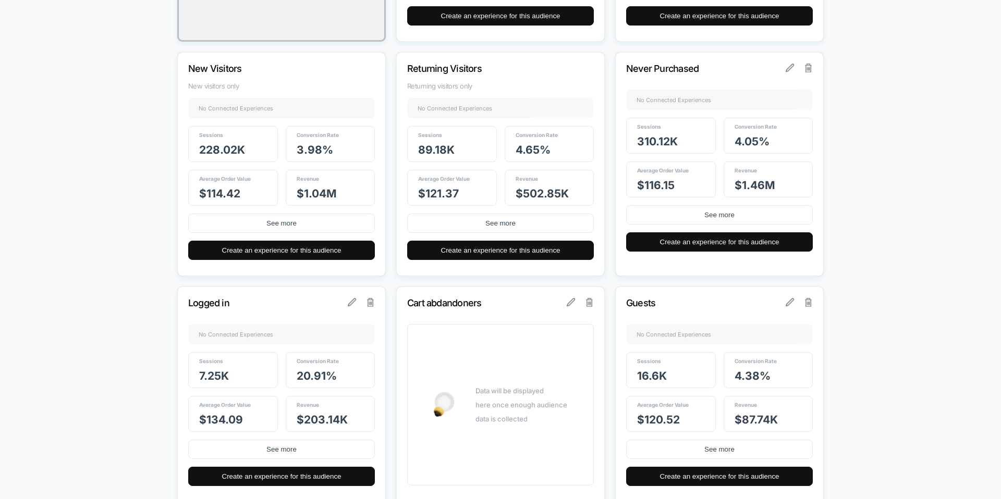
scroll to position [331, 0]
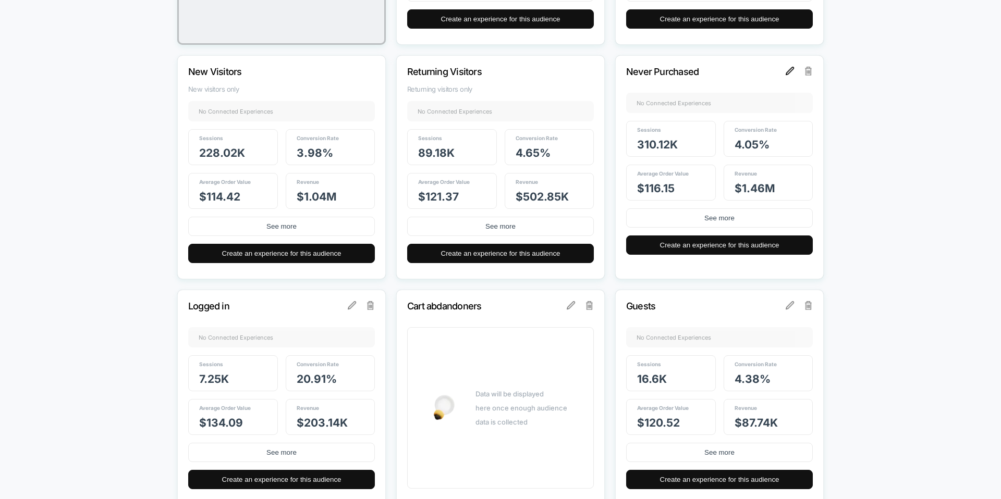
click at [790, 69] on img at bounding box center [789, 71] width 8 height 8
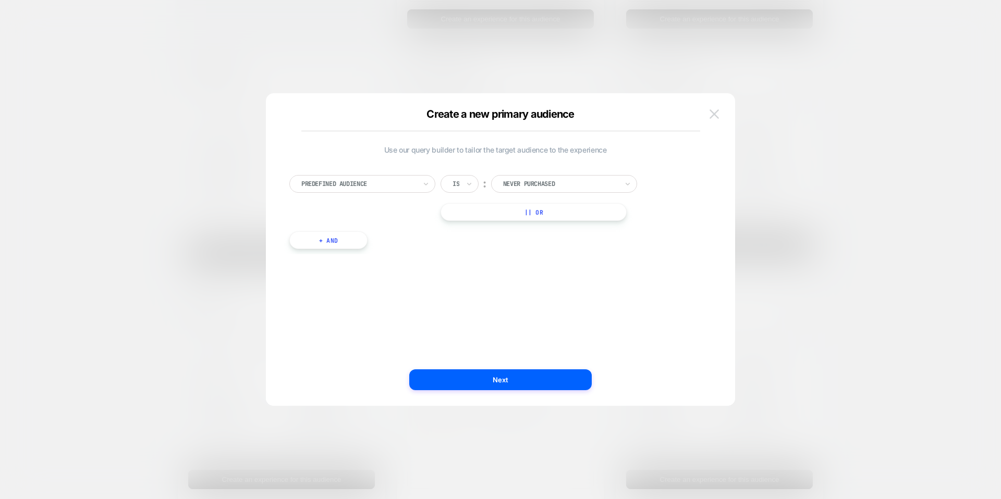
click at [719, 120] on button at bounding box center [714, 114] width 16 height 16
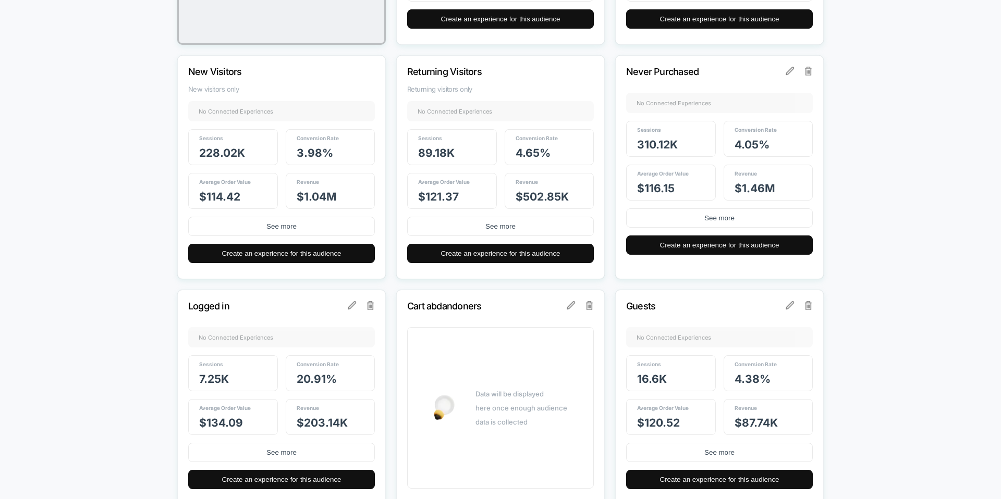
click at [837, 167] on div "Primary Audiences Create and manage primary audiences, view their data, and sea…" at bounding box center [500, 234] width 1001 height 1059
click at [791, 78] on div "Never Purchased No Connected Experiences + Sessions 310.12k Conversion Rate 4.0…" at bounding box center [719, 167] width 208 height 224
click at [790, 71] on img at bounding box center [789, 71] width 8 height 8
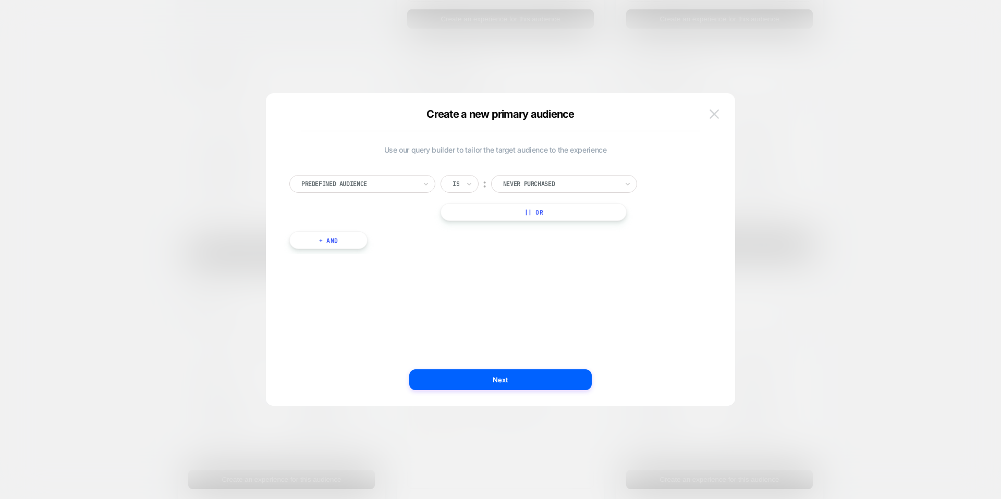
click at [713, 113] on img at bounding box center [713, 113] width 9 height 9
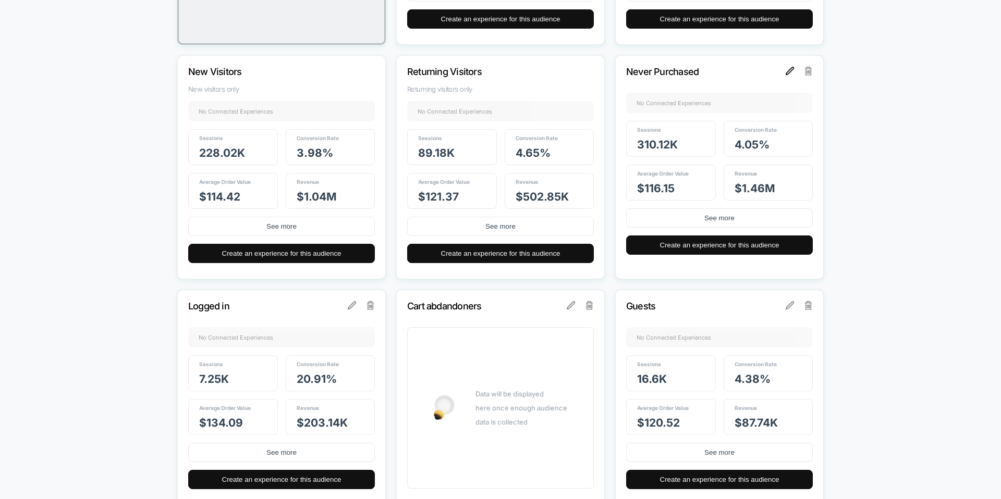
click at [787, 72] on img at bounding box center [789, 71] width 8 height 8
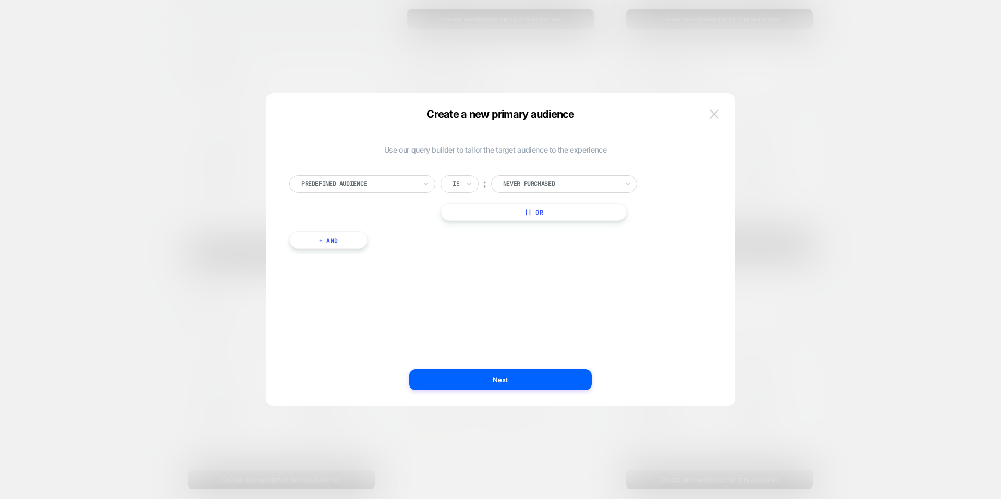
click at [710, 114] on img at bounding box center [713, 113] width 9 height 9
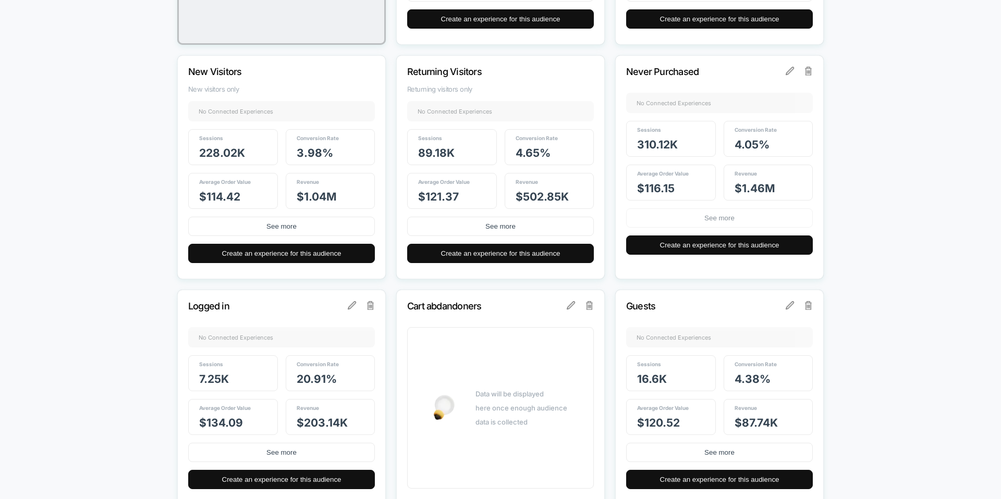
click at [716, 223] on button "See more" at bounding box center [719, 217] width 187 height 19
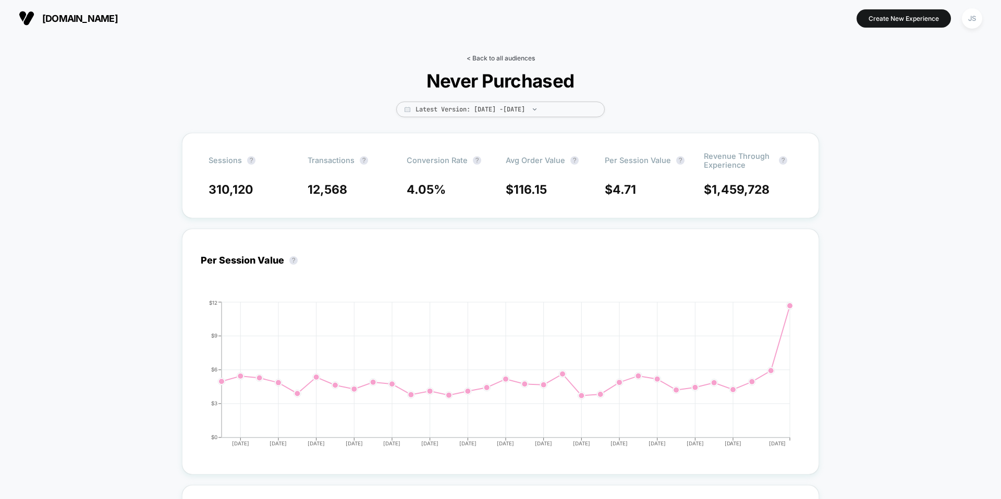
click at [498, 61] on link "< Back to all audiences" at bounding box center [500, 58] width 68 height 8
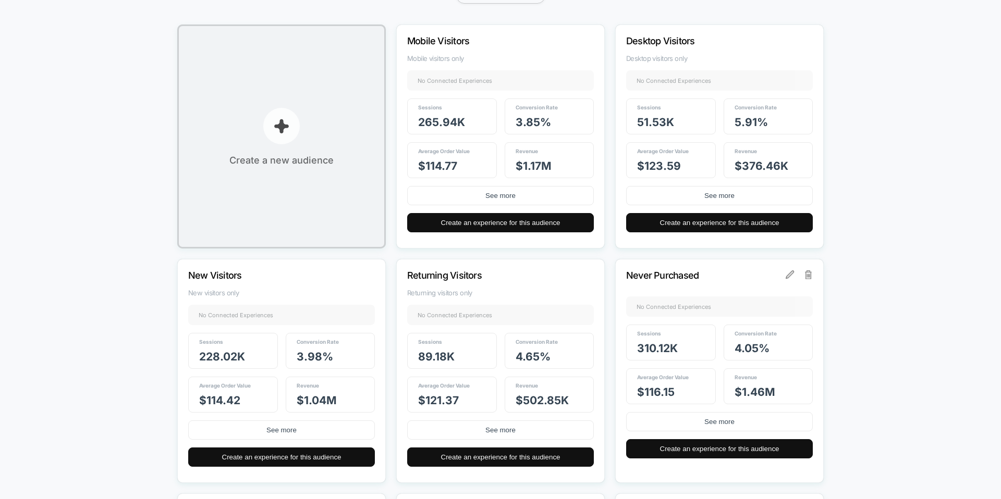
scroll to position [135, 0]
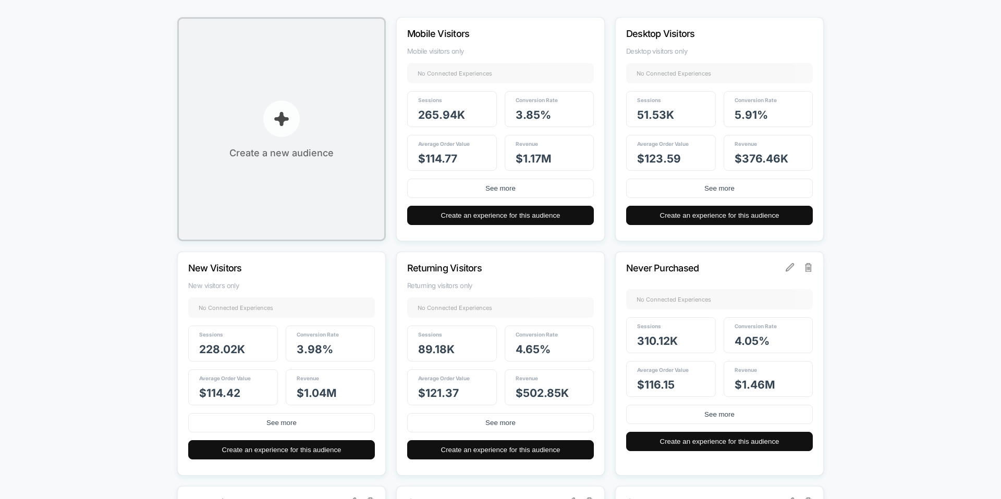
click at [295, 133] on button "Create a new audience" at bounding box center [281, 129] width 208 height 224
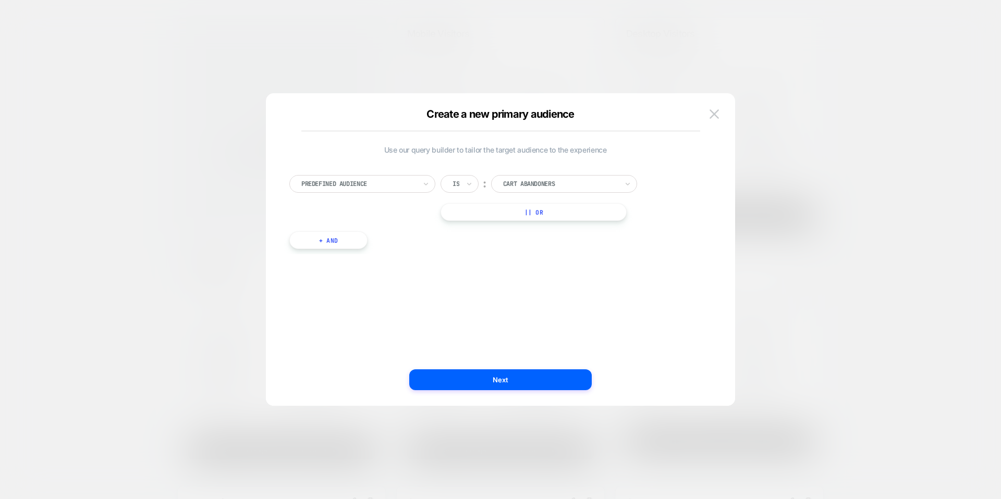
click at [338, 243] on button "+ And" at bounding box center [328, 240] width 78 height 18
click at [396, 251] on div at bounding box center [384, 250] width 115 height 9
type input "*"
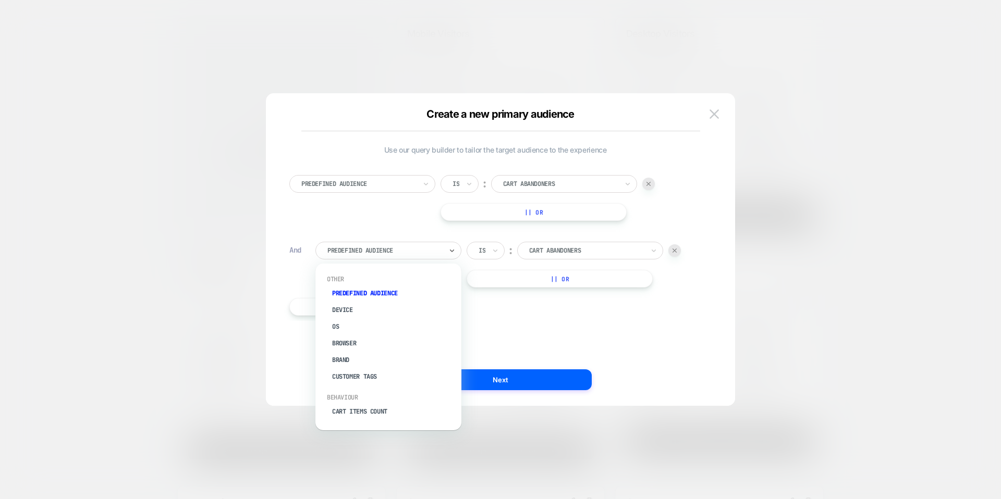
click at [511, 315] on div "Predefined Audience Is ︰ Cart Abandoners || Or And option Device focused, 2 of …" at bounding box center [495, 240] width 422 height 162
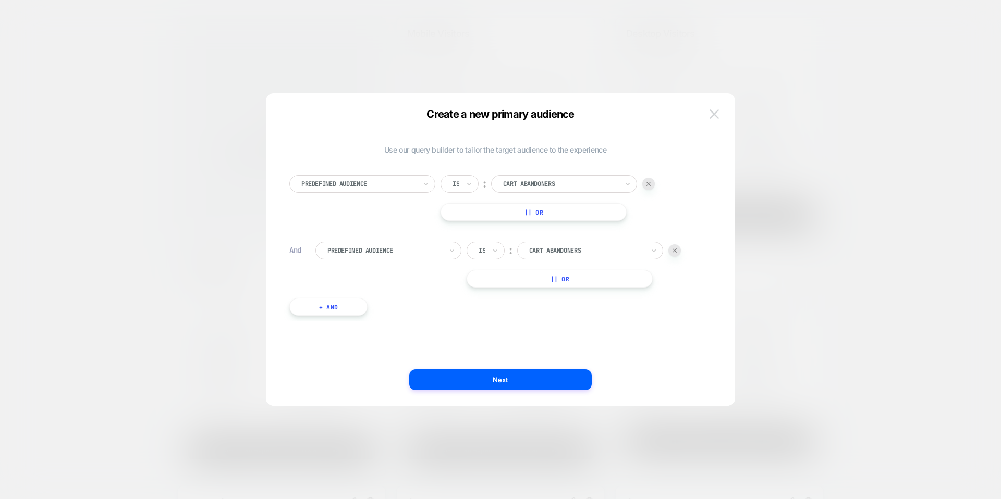
click at [714, 114] on img at bounding box center [713, 113] width 9 height 9
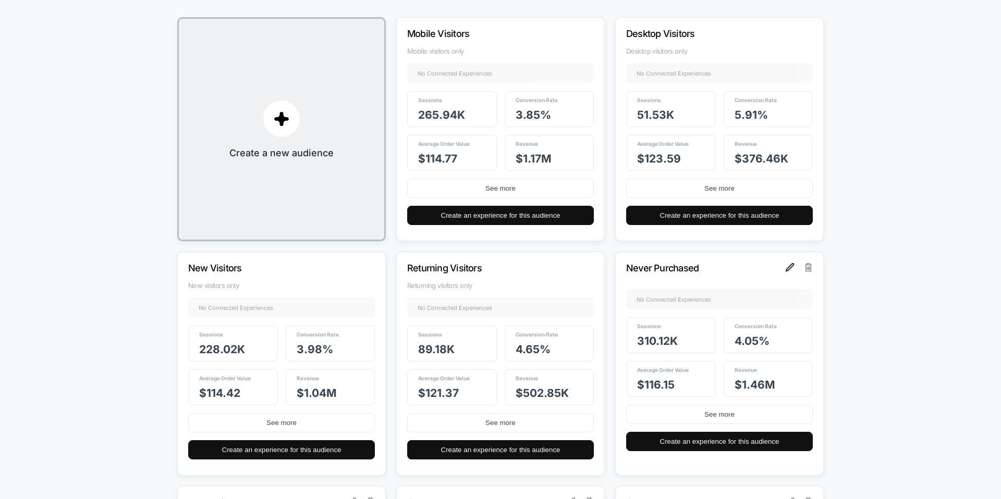
click at [790, 270] on img at bounding box center [789, 267] width 8 height 8
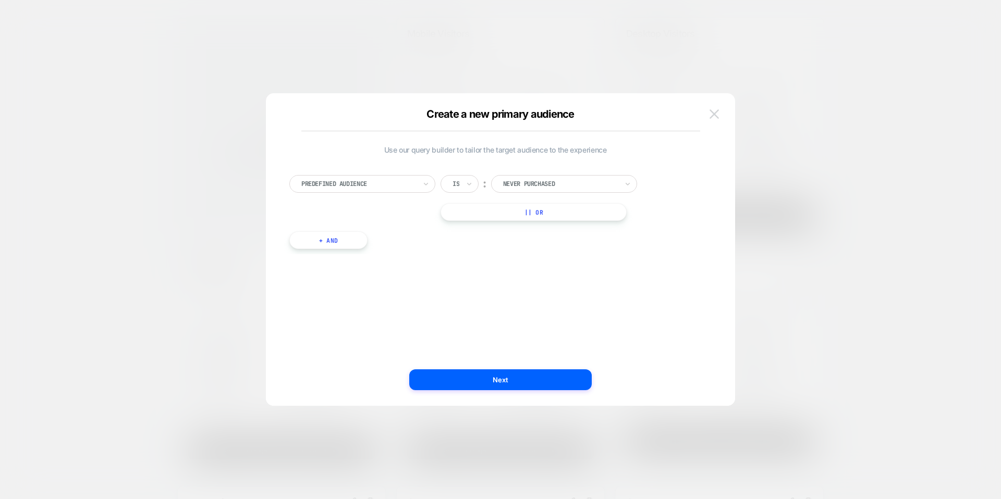
click at [708, 110] on button at bounding box center [714, 114] width 16 height 16
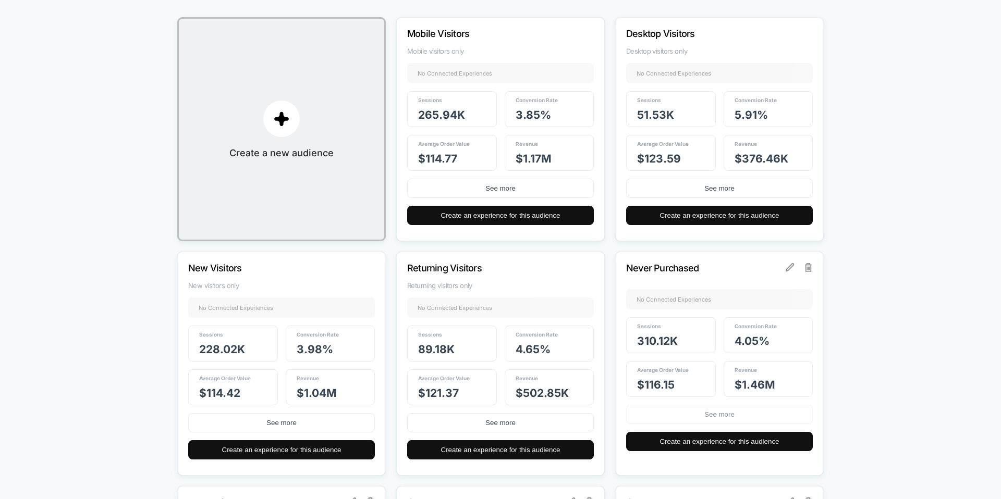
click at [730, 408] on button "See more" at bounding box center [719, 414] width 187 height 19
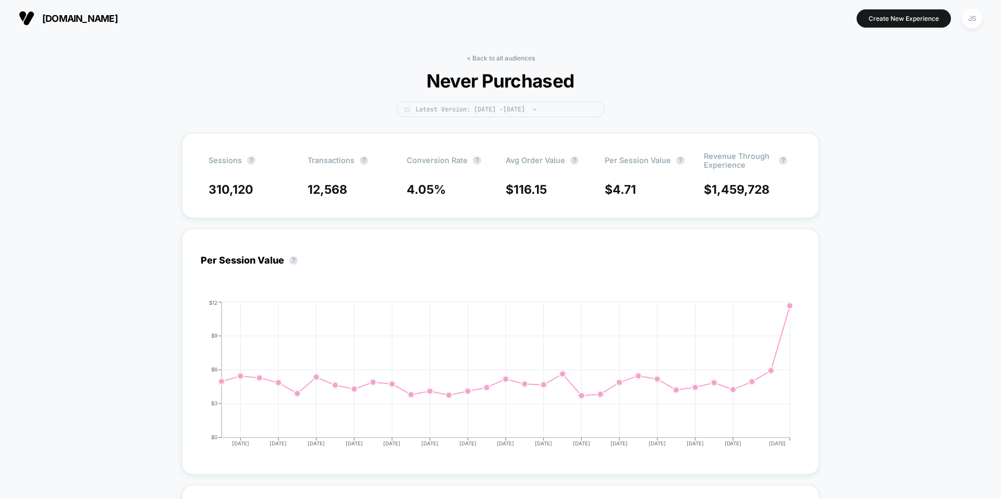
click at [442, 108] on span "Latest Version: [DATE] - [DATE]" at bounding box center [500, 110] width 208 height 16
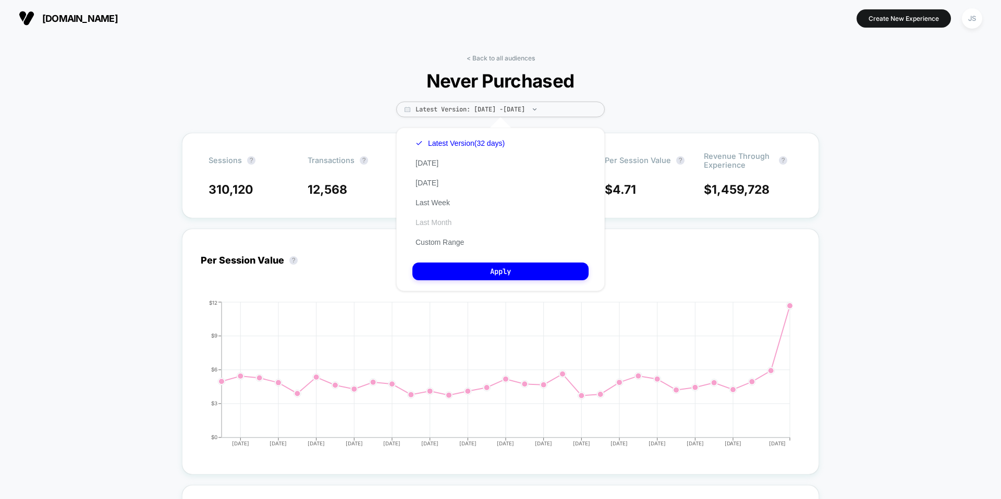
click at [437, 225] on button "Last Month" at bounding box center [433, 222] width 42 height 9
click at [465, 270] on button "Apply" at bounding box center [500, 272] width 176 height 18
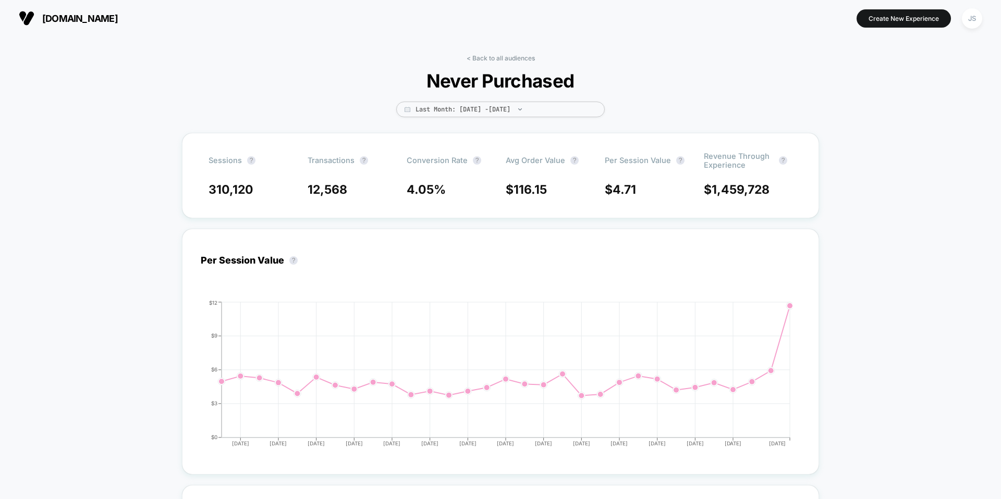
click at [488, 119] on div "< Back to all audiences Never Purchased Last Month: [DATE] - [DATE]" at bounding box center [500, 93] width 208 height 79
click at [488, 114] on span "Last Month: [DATE] - [DATE]" at bounding box center [500, 110] width 208 height 16
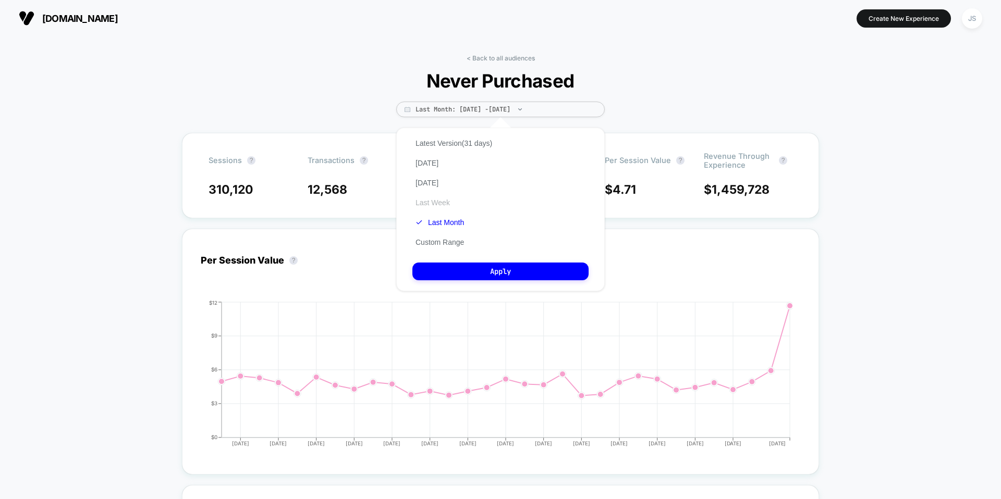
click at [434, 198] on button "Last Week" at bounding box center [432, 202] width 41 height 9
click at [453, 260] on div "Latest Version (31 days) [DATE] [DATE] Last Week Last Month Custom Range Apply" at bounding box center [500, 210] width 208 height 164
click at [454, 267] on button "Apply" at bounding box center [500, 272] width 176 height 18
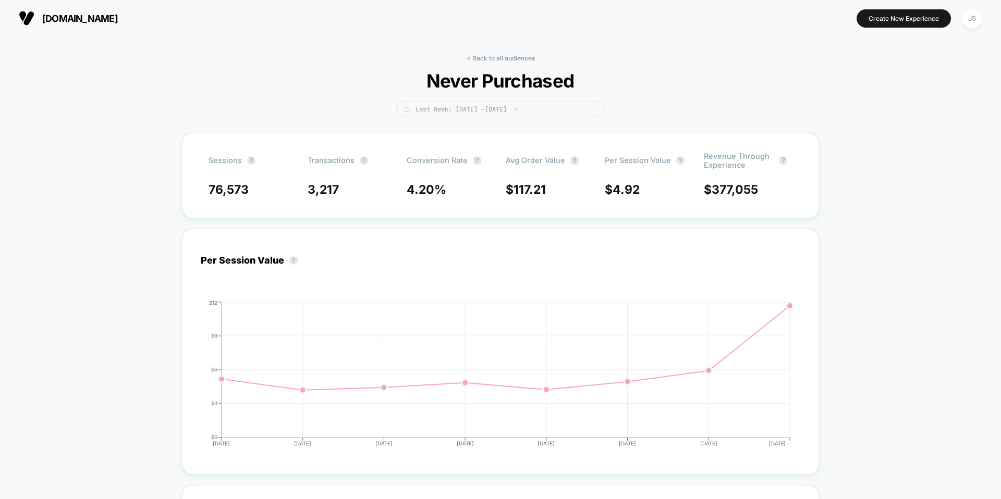
click at [458, 113] on span "Last Week: [DATE] - [DATE]" at bounding box center [500, 110] width 208 height 16
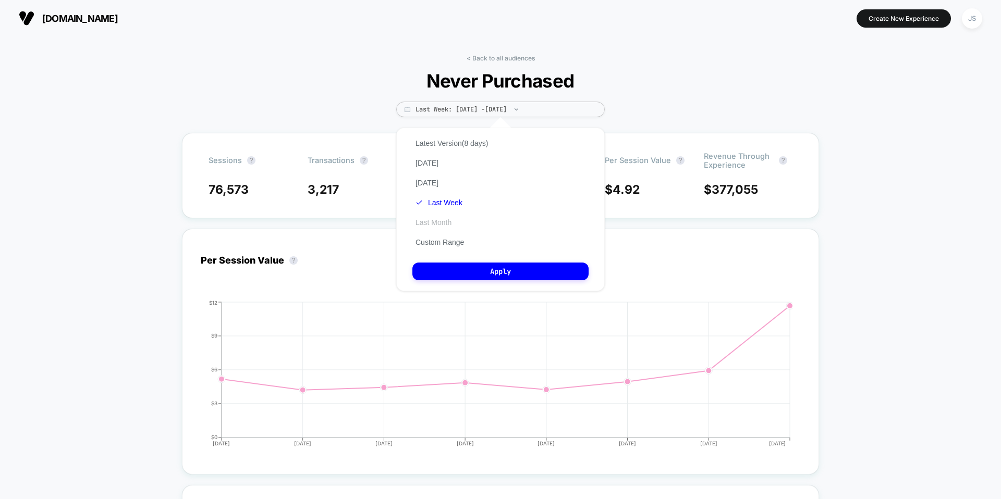
click at [442, 226] on button "Last Month" at bounding box center [433, 222] width 42 height 9
click at [455, 269] on button "Apply" at bounding box center [500, 272] width 176 height 18
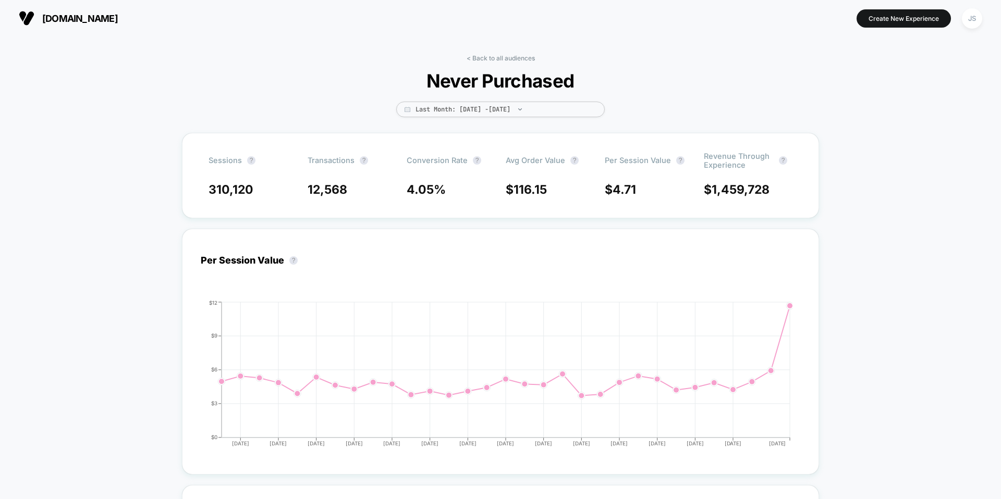
click at [489, 56] on link "< Back to all audiences" at bounding box center [500, 58] width 68 height 8
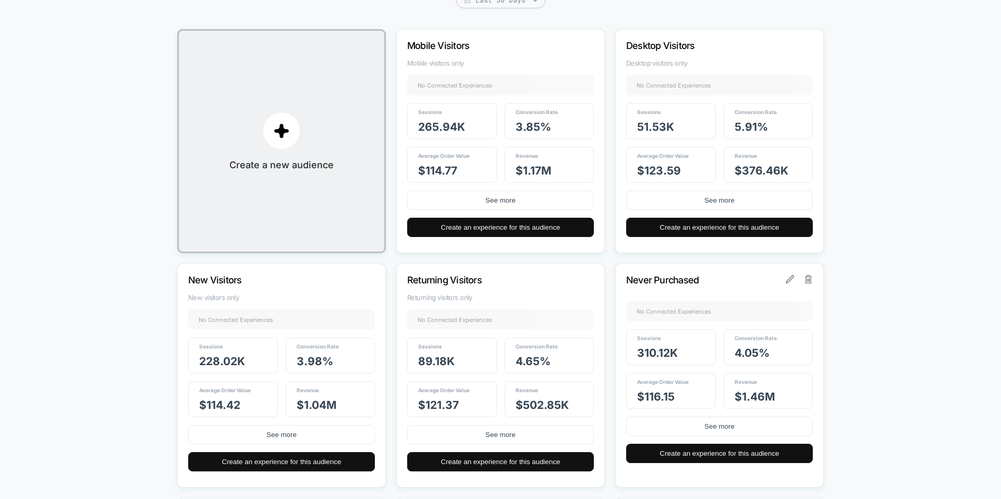
scroll to position [128, 0]
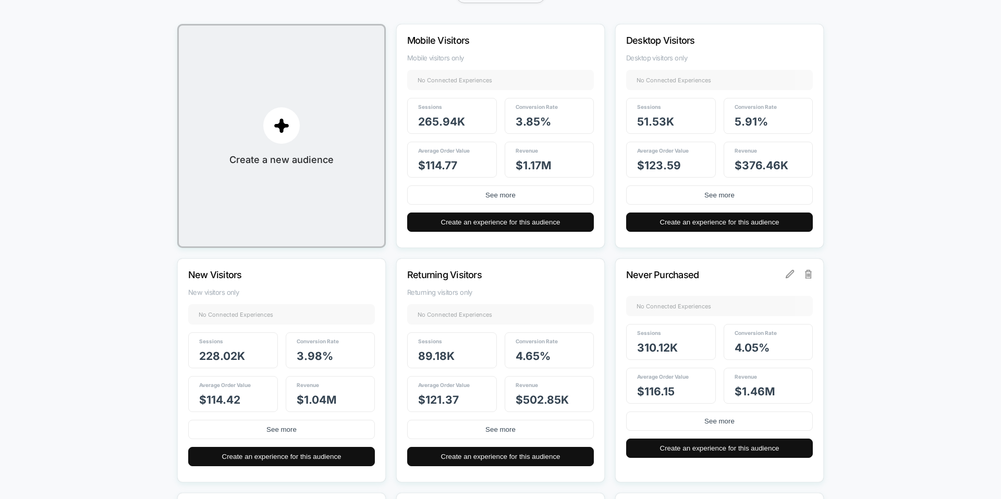
click at [317, 279] on p "New Visitors" at bounding box center [267, 274] width 158 height 11
click at [218, 279] on p "New Visitors" at bounding box center [267, 274] width 158 height 11
click at [281, 425] on button "See more" at bounding box center [281, 429] width 187 height 19
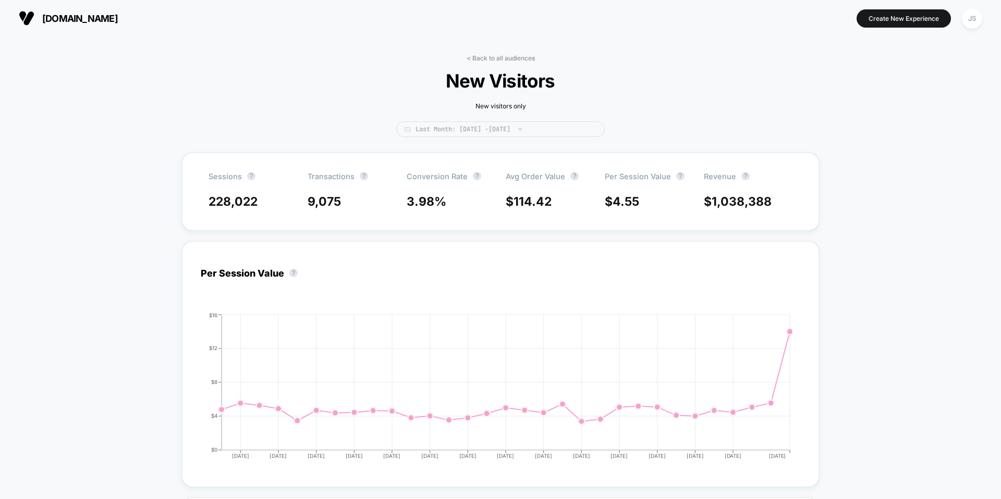
click at [547, 128] on span "Last Month: [DATE] - [DATE]" at bounding box center [500, 129] width 208 height 16
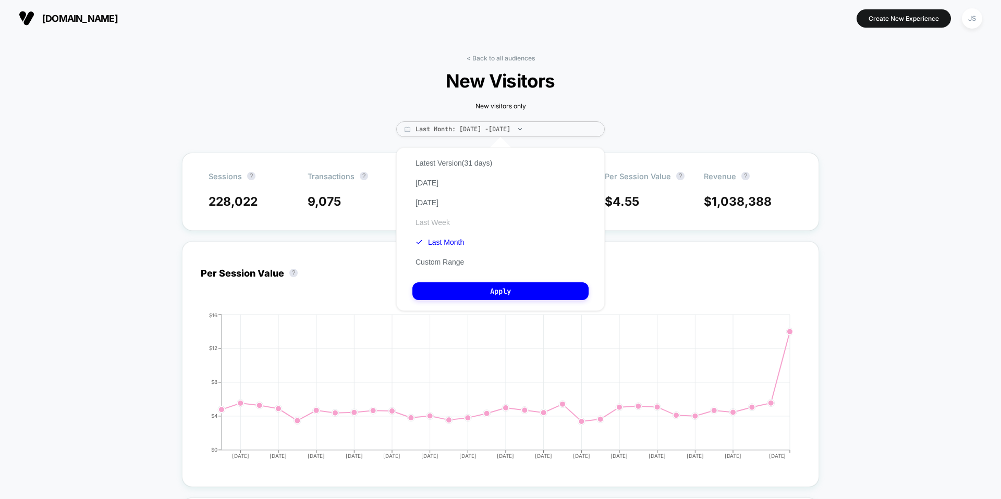
click at [417, 225] on button "Last Week" at bounding box center [432, 222] width 41 height 9
click at [454, 287] on button "Apply" at bounding box center [500, 291] width 176 height 18
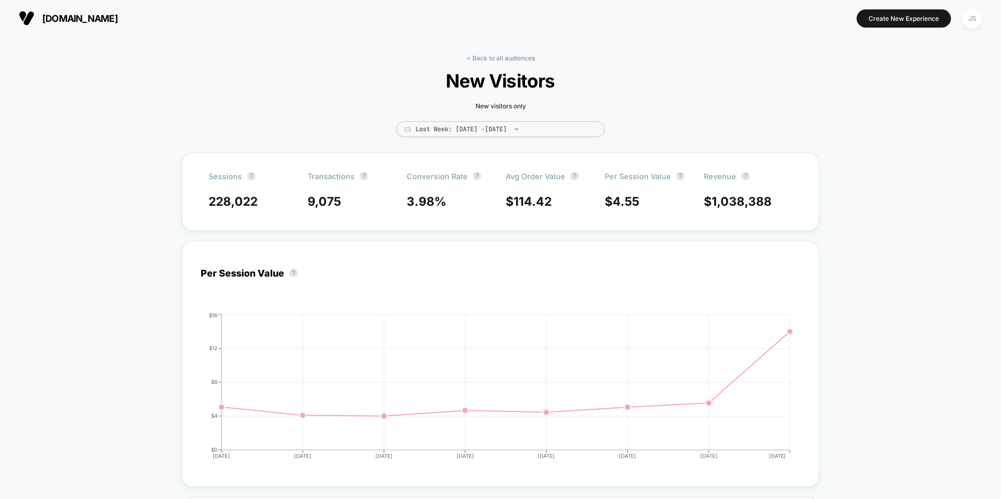
click at [461, 118] on div "< Back to all audiences New Visitors New visitors only Last Week: [DATE] - [DAT…" at bounding box center [500, 103] width 313 height 98
click at [462, 123] on span "Last Week: [DATE] - [DATE]" at bounding box center [500, 129] width 208 height 16
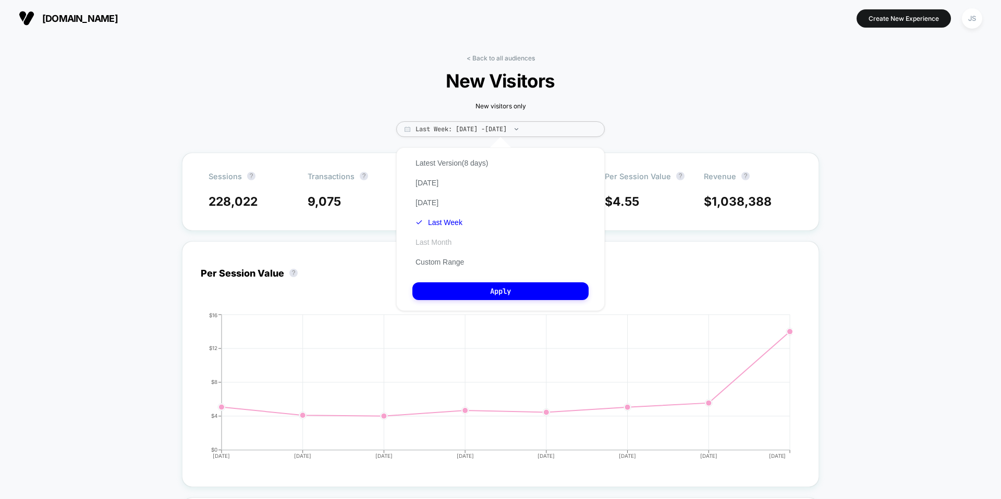
click at [433, 241] on button "Last Month" at bounding box center [433, 242] width 42 height 9
click at [453, 293] on button "Apply" at bounding box center [500, 291] width 176 height 18
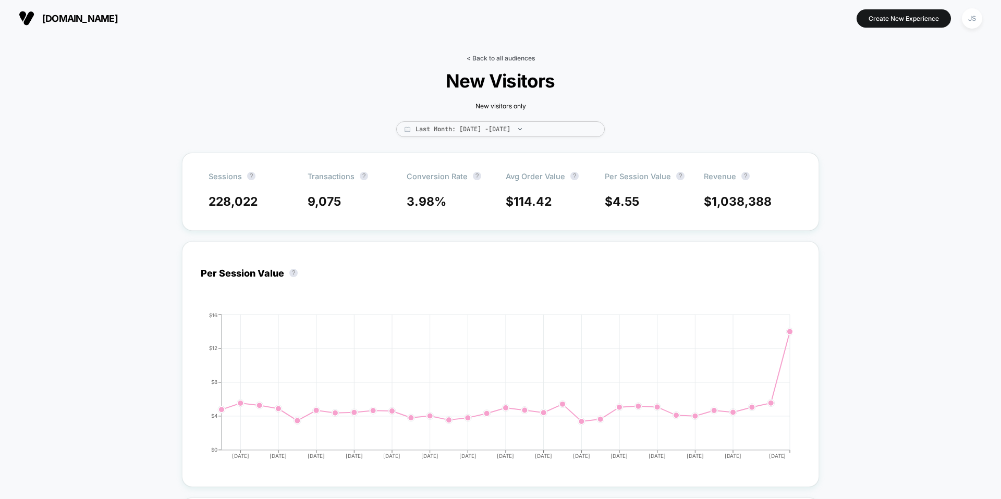
click at [522, 61] on link "< Back to all audiences" at bounding box center [500, 58] width 68 height 8
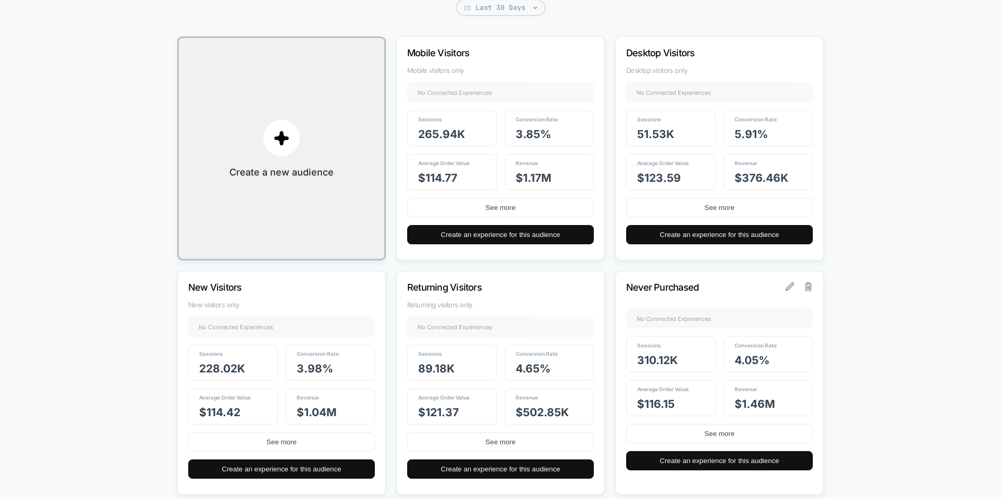
scroll to position [137, 0]
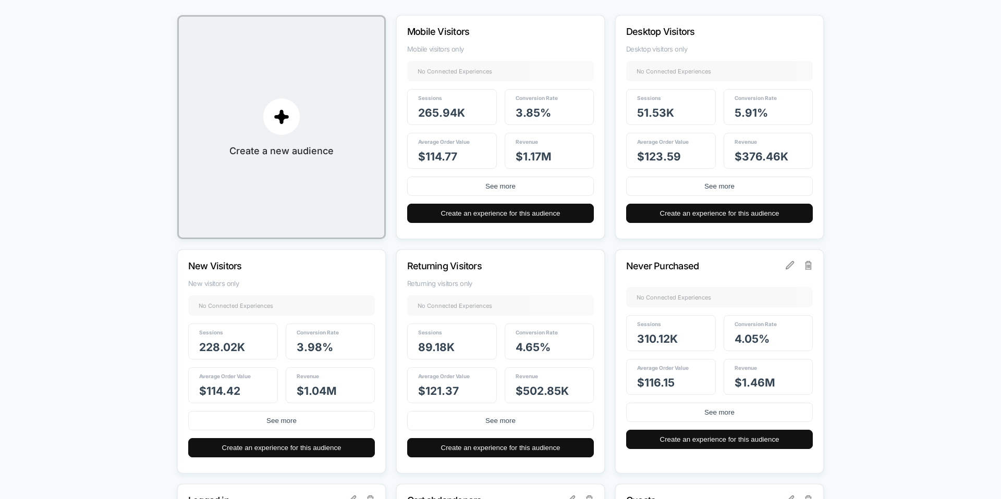
click at [471, 267] on p "Returning Visitors" at bounding box center [486, 266] width 158 height 11
click at [506, 422] on button "See more" at bounding box center [500, 420] width 187 height 19
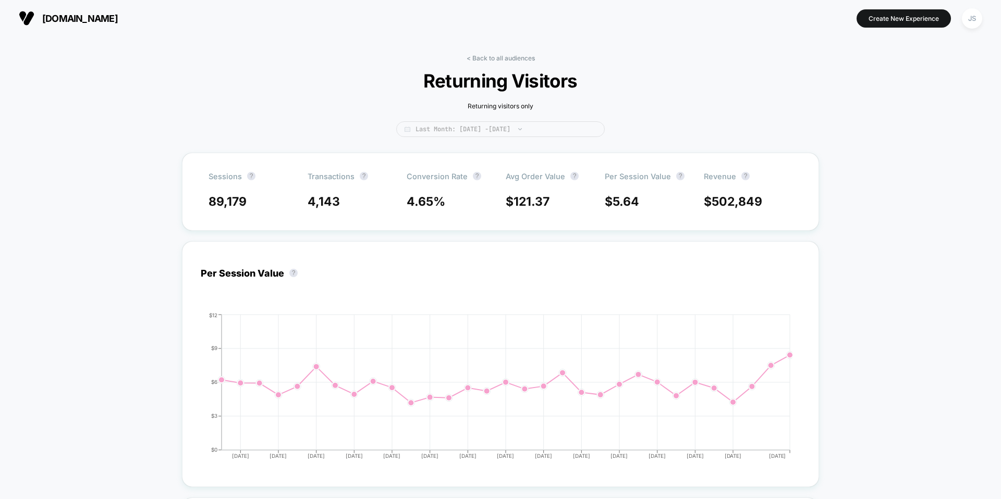
click at [475, 131] on span "Last Month: [DATE] - [DATE]" at bounding box center [500, 129] width 208 height 16
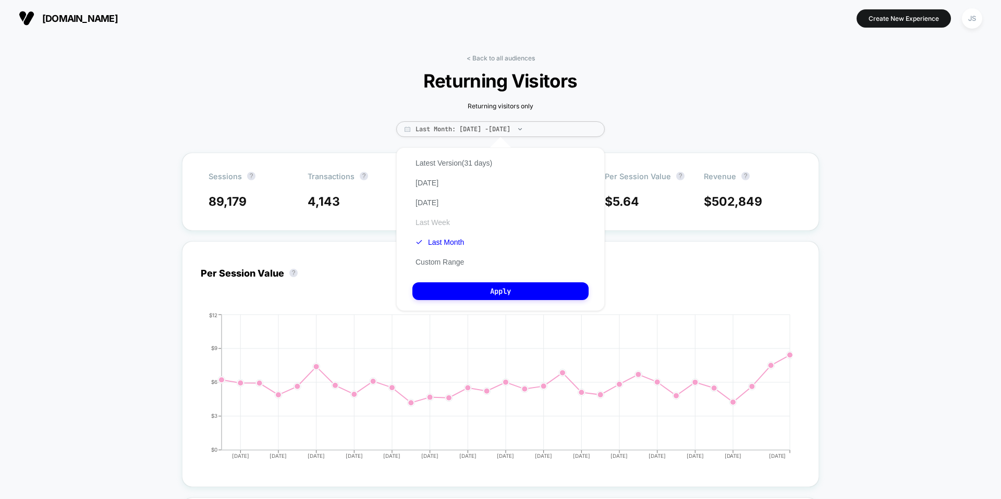
click at [449, 219] on button "Last Week" at bounding box center [432, 222] width 41 height 9
click at [450, 293] on button "Apply" at bounding box center [500, 291] width 176 height 18
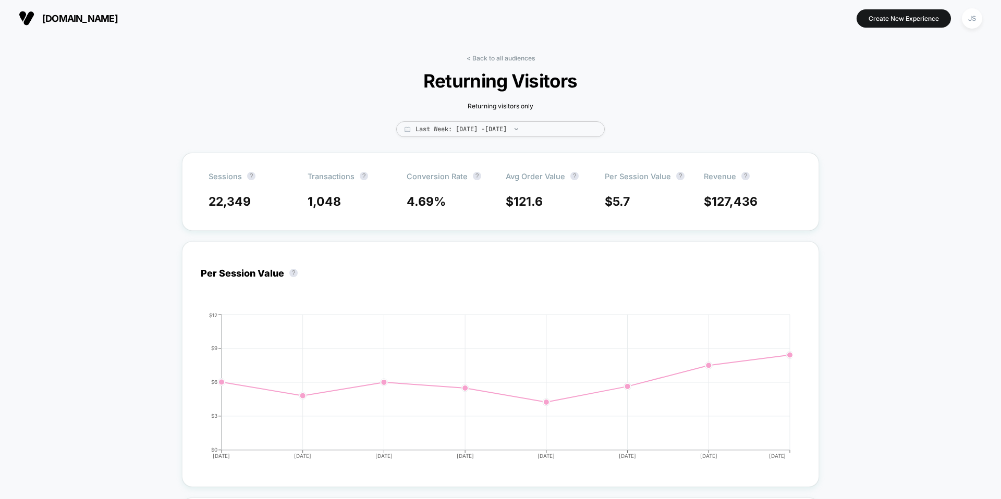
click at [450, 140] on div "< Back to all audiences Returning Visitors Returning visitors only Last Week: […" at bounding box center [500, 103] width 313 height 98
click at [431, 128] on span "Last Week: [DATE] - [DATE]" at bounding box center [500, 129] width 208 height 16
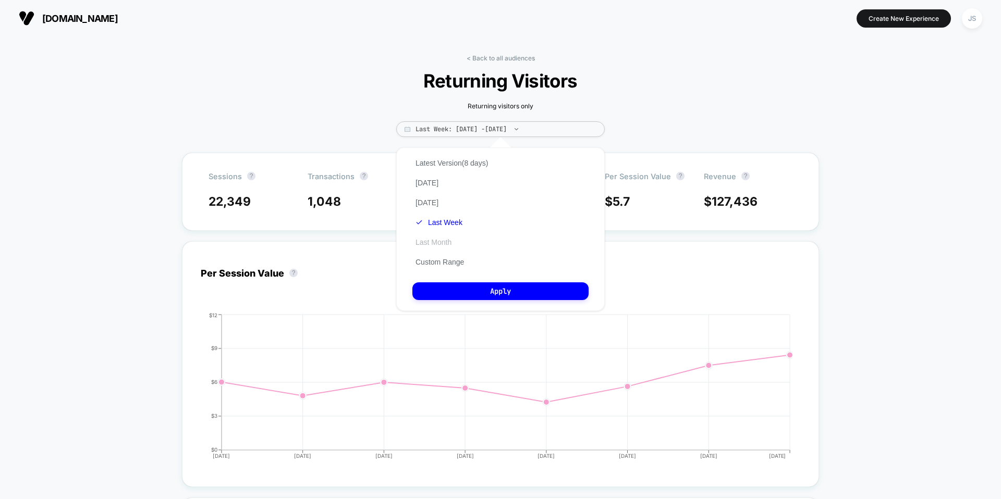
click at [435, 243] on button "Last Month" at bounding box center [433, 242] width 42 height 9
click at [445, 293] on button "Apply" at bounding box center [500, 291] width 176 height 18
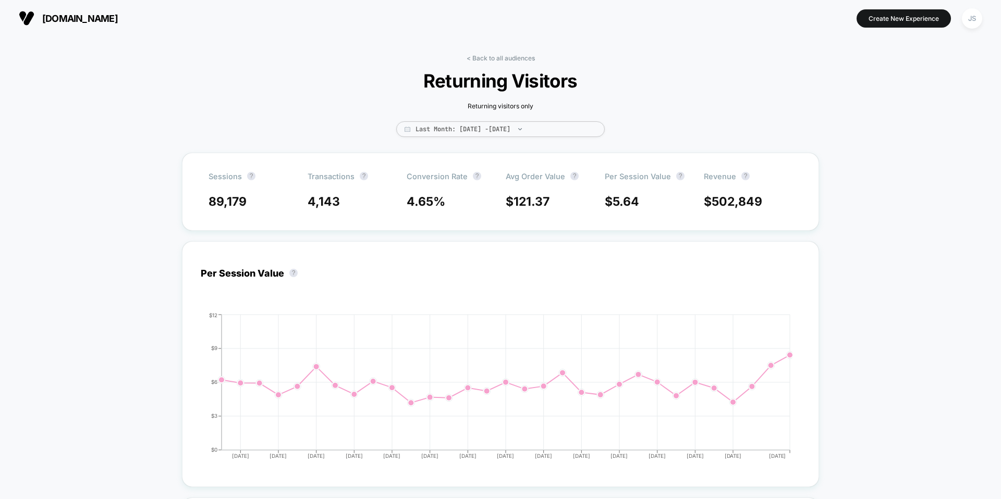
click at [485, 59] on link "< Back to all audiences" at bounding box center [500, 58] width 68 height 8
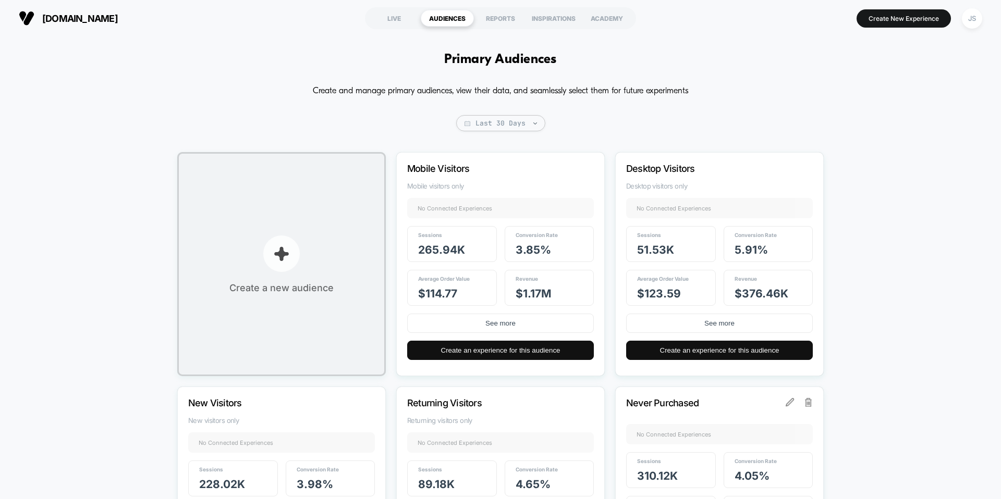
scroll to position [63, 0]
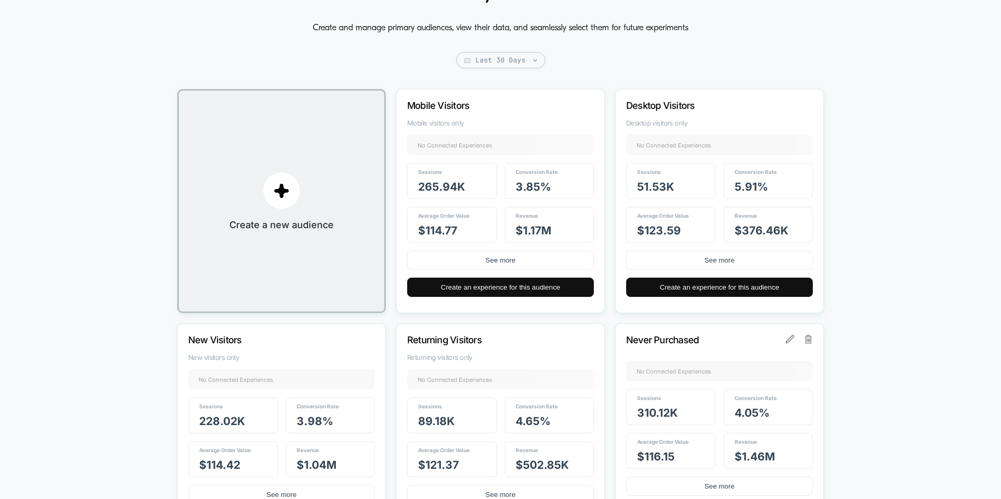
click at [271, 350] on div "New Visitors New visitors only No Connected Experiences + Sessions 228.02k Conv…" at bounding box center [281, 436] width 208 height 224
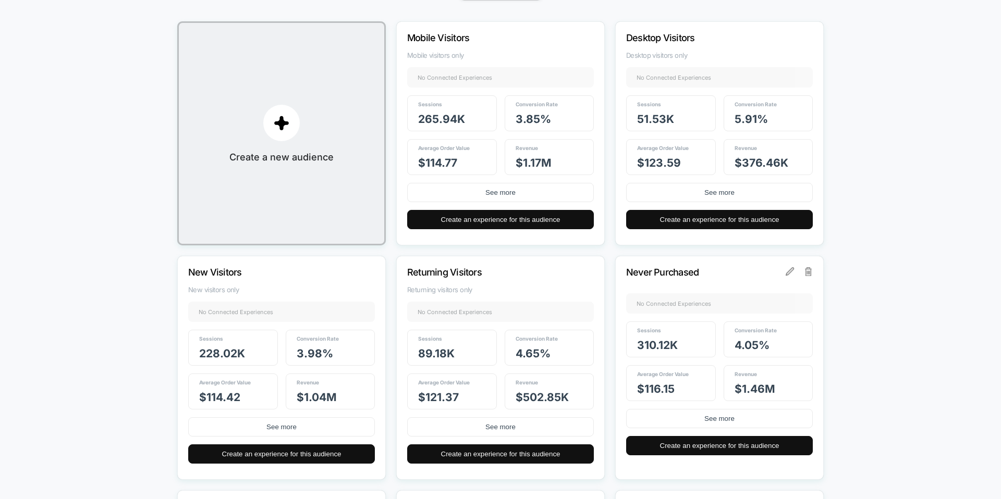
scroll to position [150, 0]
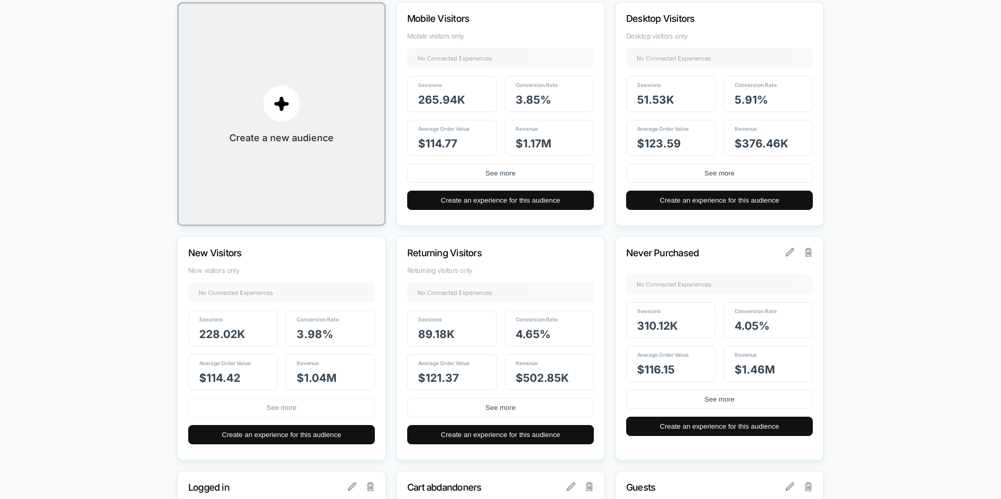
click at [269, 411] on button "See more" at bounding box center [281, 407] width 187 height 19
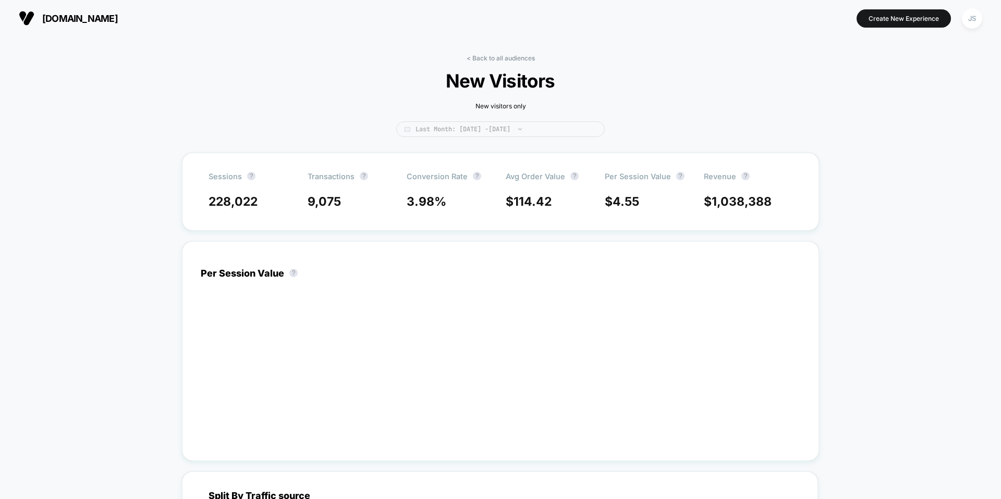
click at [443, 126] on span "Last Month: [DATE] - [DATE]" at bounding box center [500, 129] width 208 height 16
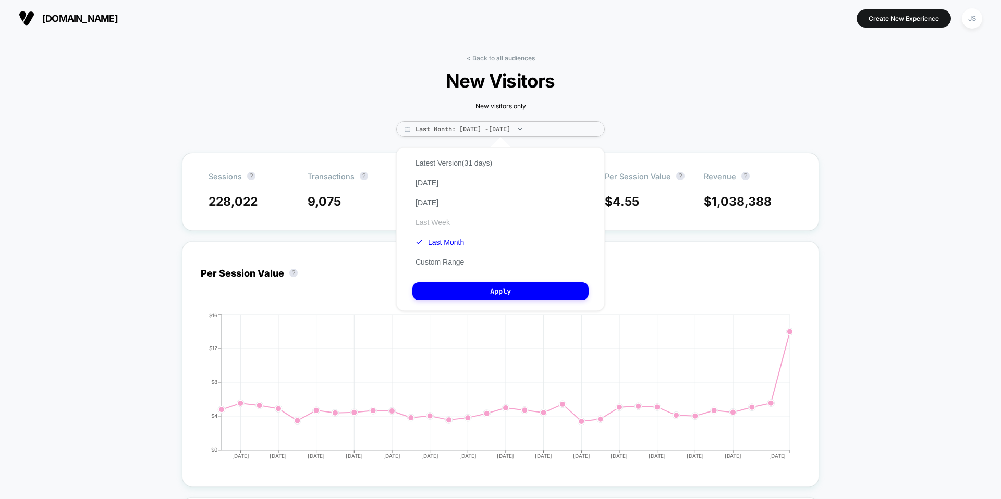
click at [422, 222] on button "Last Week" at bounding box center [432, 222] width 41 height 9
click at [448, 283] on button "Apply" at bounding box center [500, 291] width 176 height 18
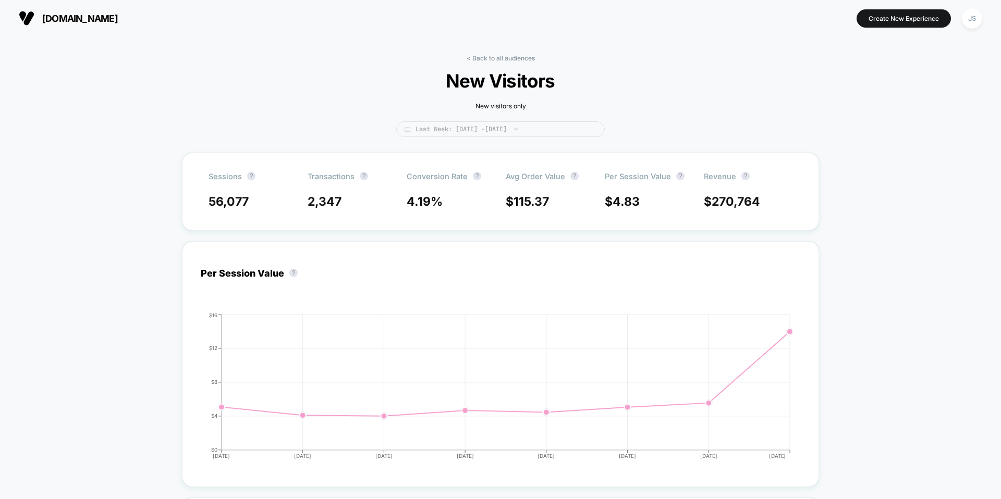
click at [533, 130] on span "Last Week: [DATE] - [DATE]" at bounding box center [500, 129] width 208 height 16
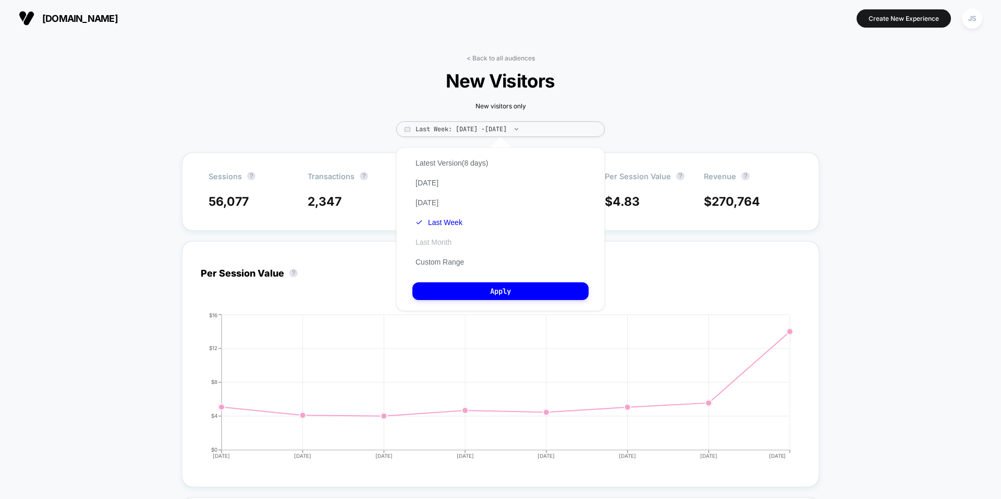
click at [420, 242] on button "Last Month" at bounding box center [433, 242] width 42 height 9
click at [441, 298] on button "Apply" at bounding box center [500, 291] width 176 height 18
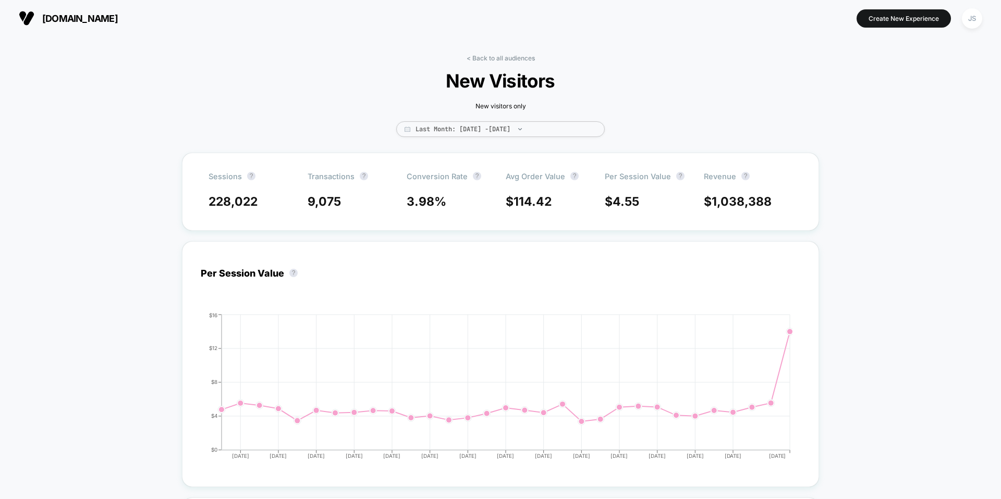
click at [503, 62] on div "< Back to all audiences New Visitors New visitors only Last Month: [DATE] - [DA…" at bounding box center [500, 103] width 313 height 98
click at [505, 58] on link "< Back to all audiences" at bounding box center [500, 58] width 68 height 8
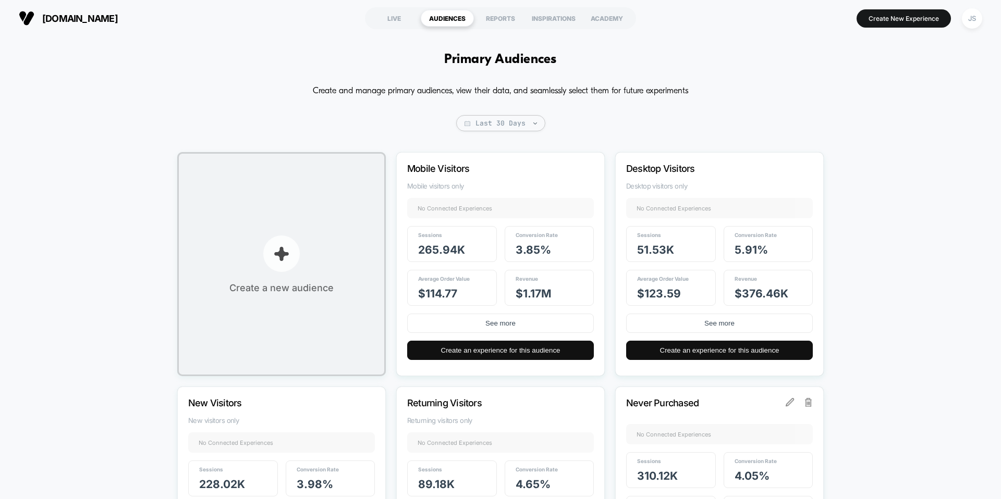
click at [300, 284] on span "Create a new audience" at bounding box center [281, 287] width 104 height 11
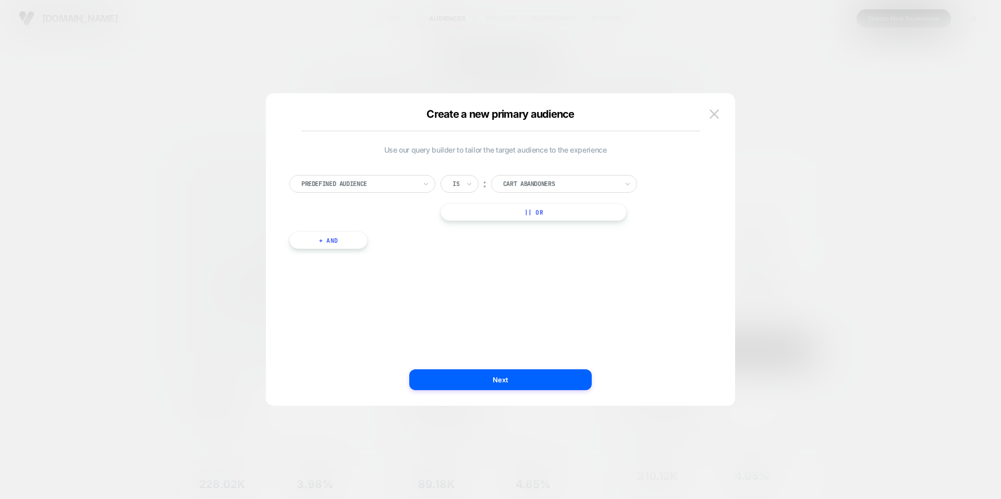
click at [512, 182] on div at bounding box center [560, 183] width 115 height 9
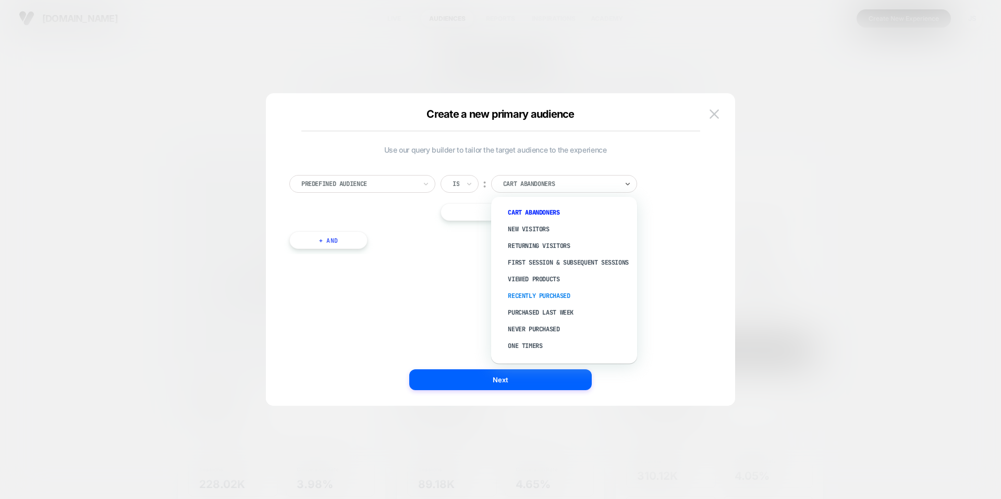
click at [556, 304] on div "Recently Purchased" at bounding box center [568, 296] width 135 height 17
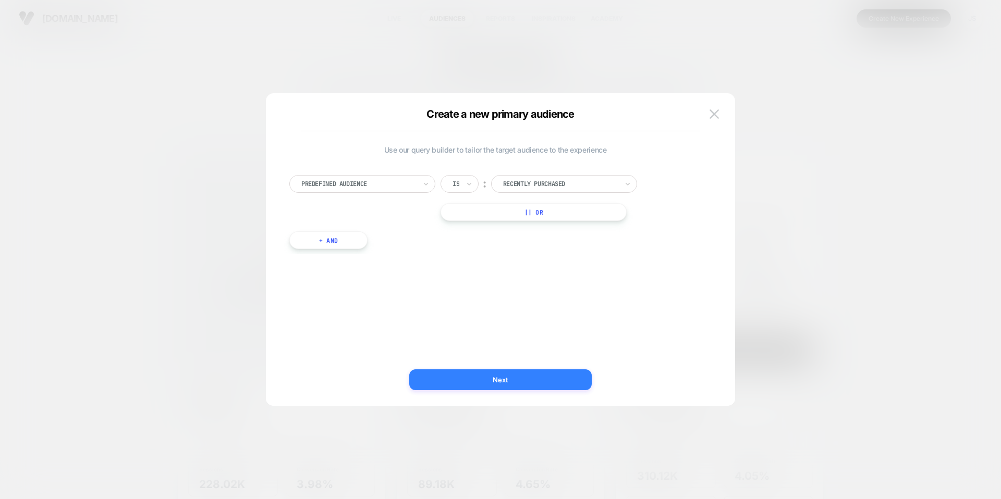
click at [528, 382] on button "Next" at bounding box center [500, 379] width 182 height 21
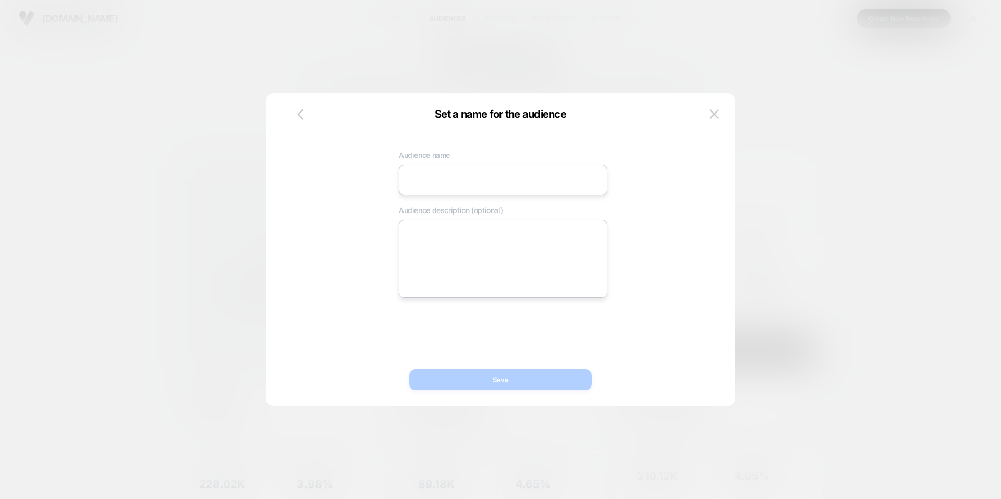
click at [483, 193] on input at bounding box center [503, 180] width 208 height 31
type input "**********"
click at [468, 371] on button "Save" at bounding box center [500, 379] width 182 height 21
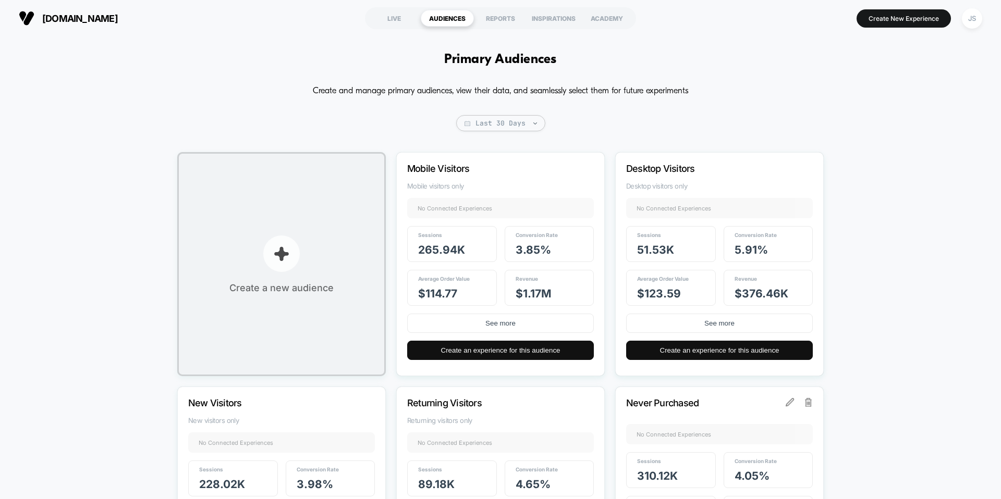
click at [319, 186] on button "Create a new audience" at bounding box center [281, 264] width 208 height 224
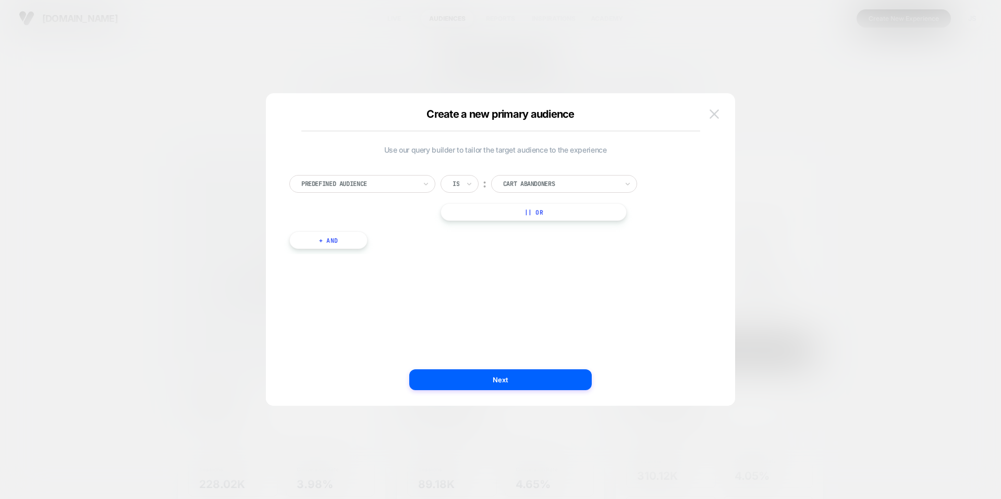
click at [713, 114] on img at bounding box center [713, 113] width 9 height 9
